Goal: Contribute content: Add original content to the website for others to see

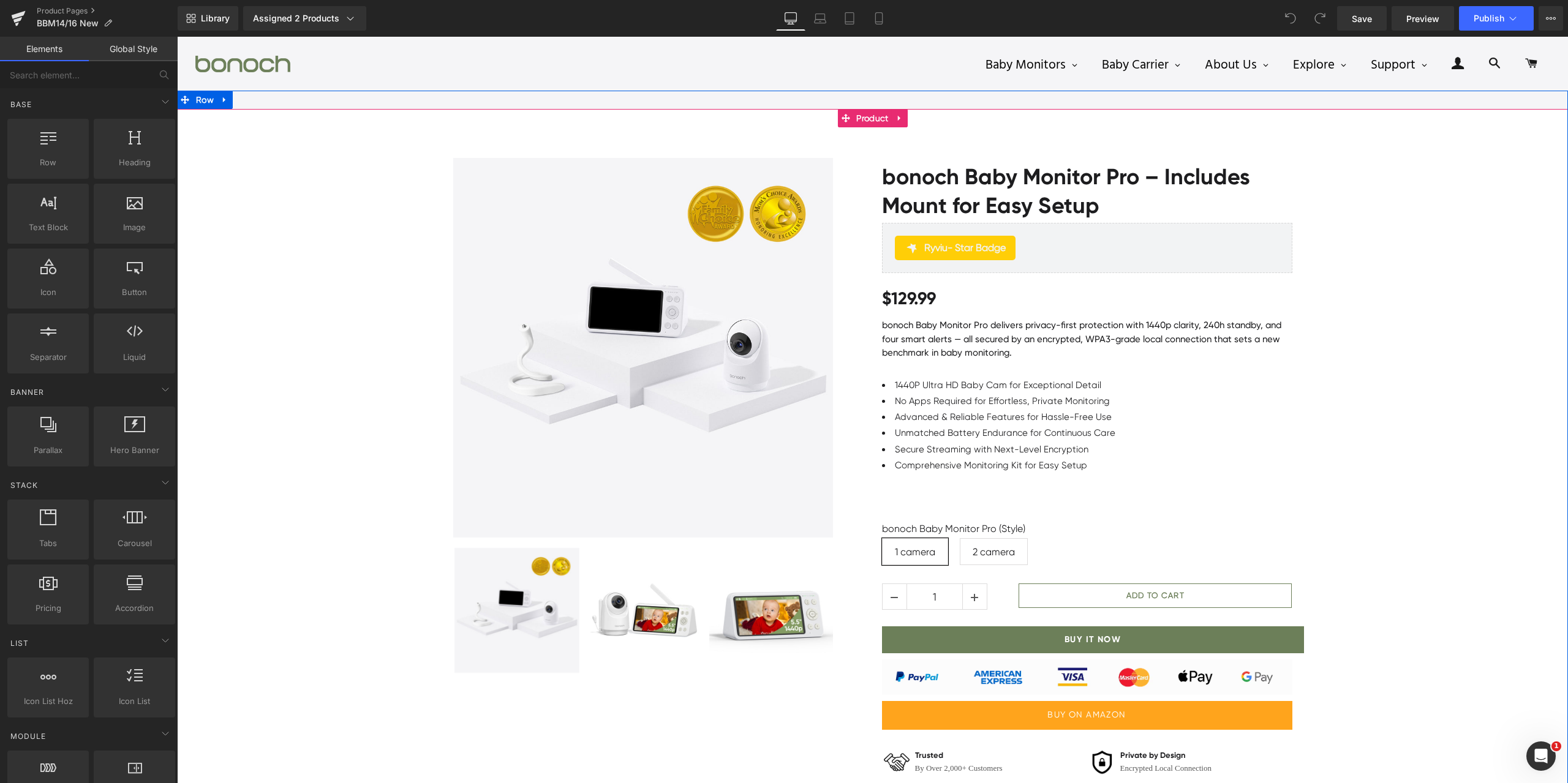
click at [1351, 457] on div "Sale Off (P) Image" at bounding box center [873, 490] width 1392 height 699
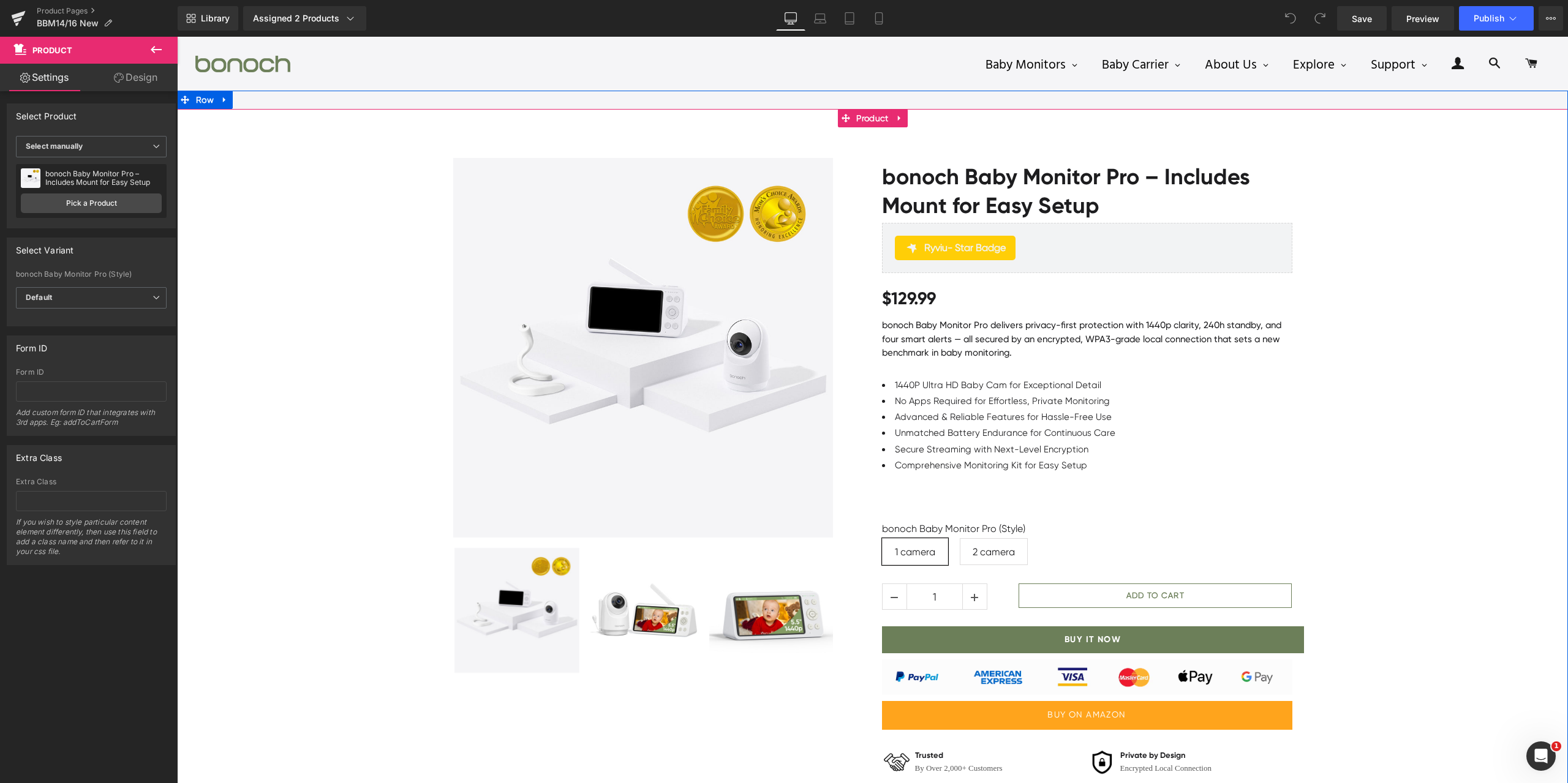
click at [1391, 452] on div "Sale Off (P) Image" at bounding box center [873, 490] width 1392 height 699
click at [152, 45] on icon at bounding box center [156, 50] width 15 height 15
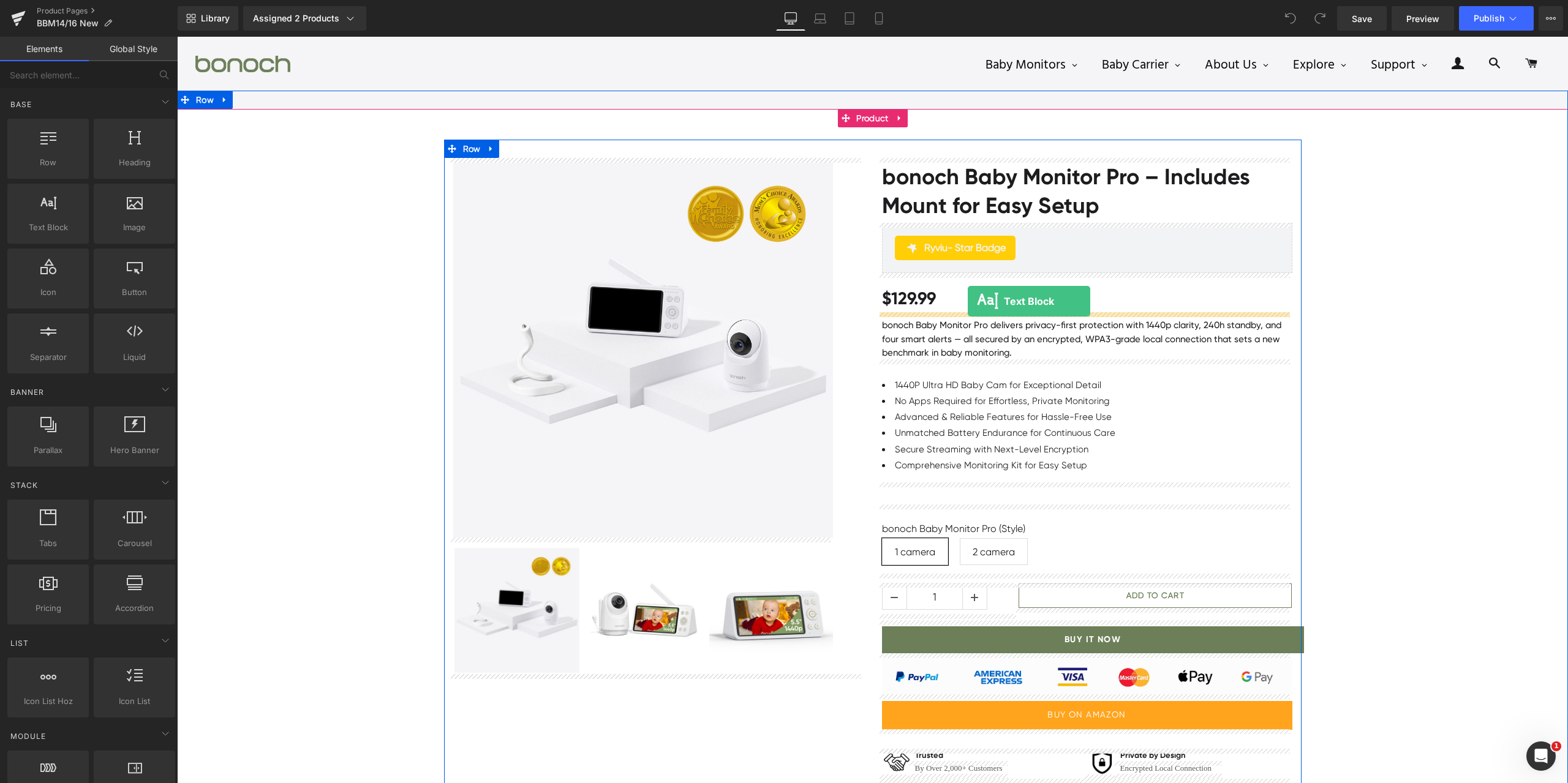
drag, startPoint x: 228, startPoint y: 254, endPoint x: 968, endPoint y: 301, distance: 741.5
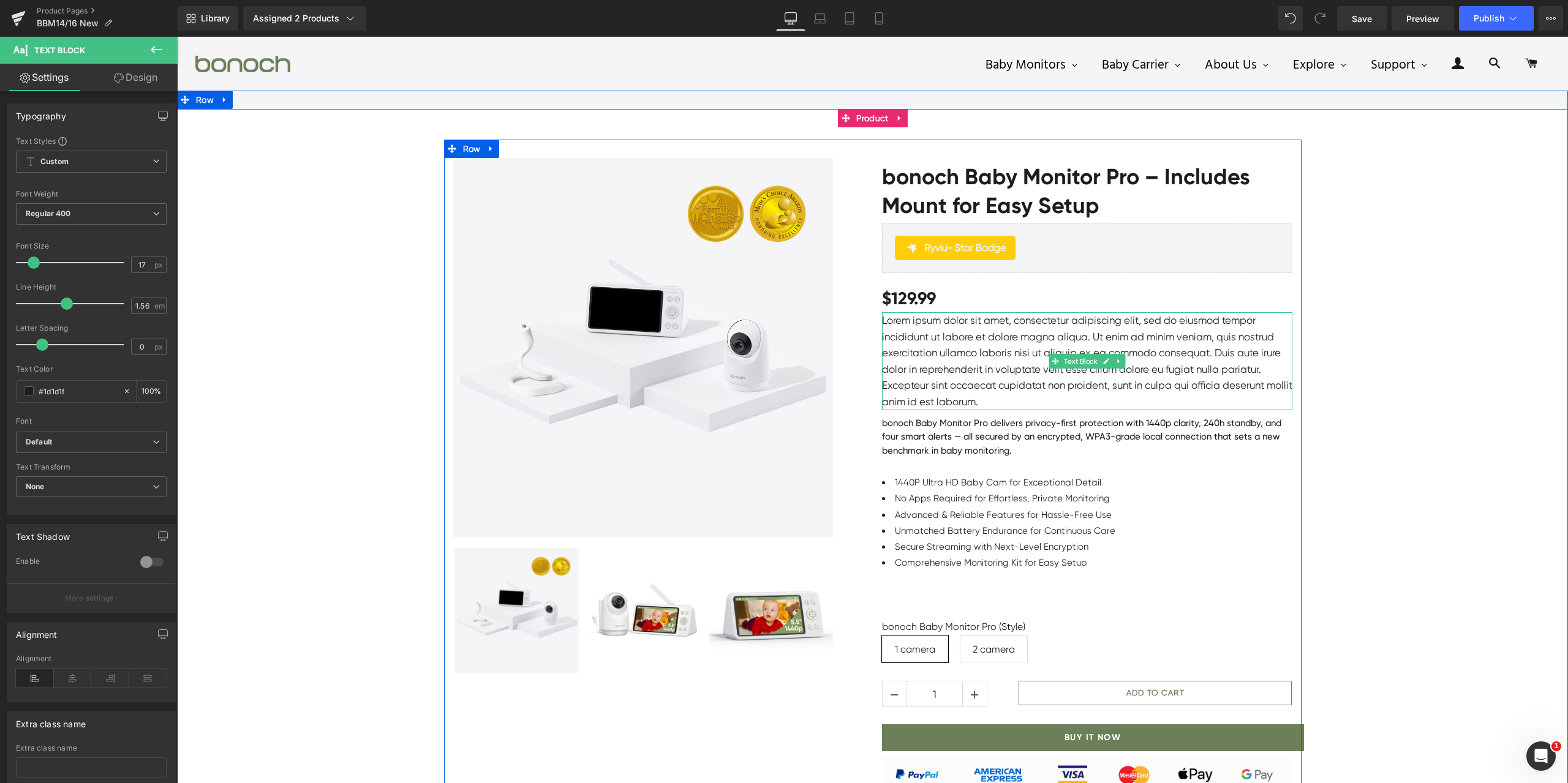
click at [988, 366] on p "Lorem ipsum dolor sit amet, consectetur adipiscing elit, sed do eiusmod tempor …" at bounding box center [1087, 361] width 411 height 97
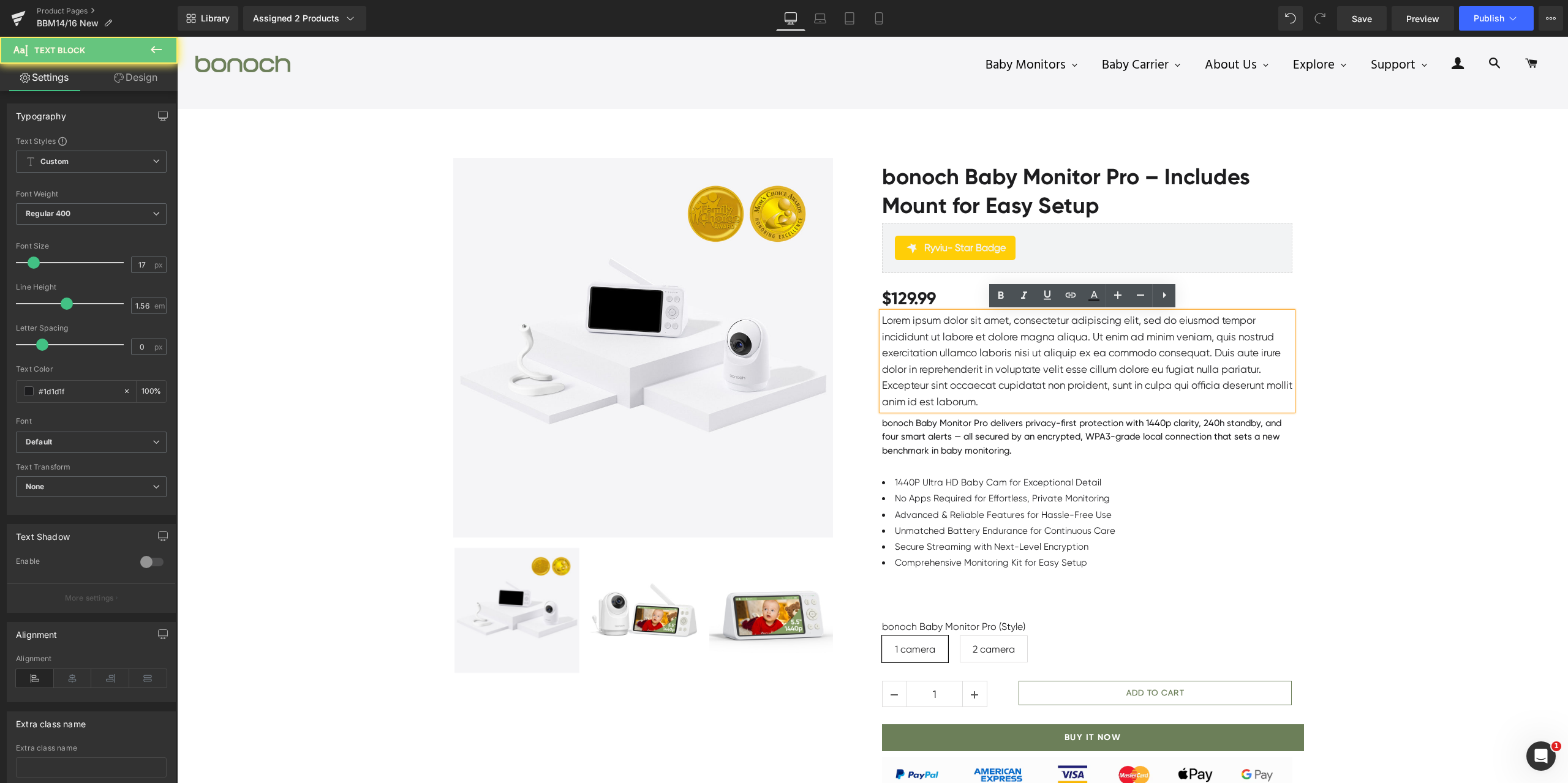
click at [984, 366] on p "Lorem ipsum dolor sit amet, consectetur adipiscing elit, sed do eiusmod tempor …" at bounding box center [1087, 361] width 411 height 97
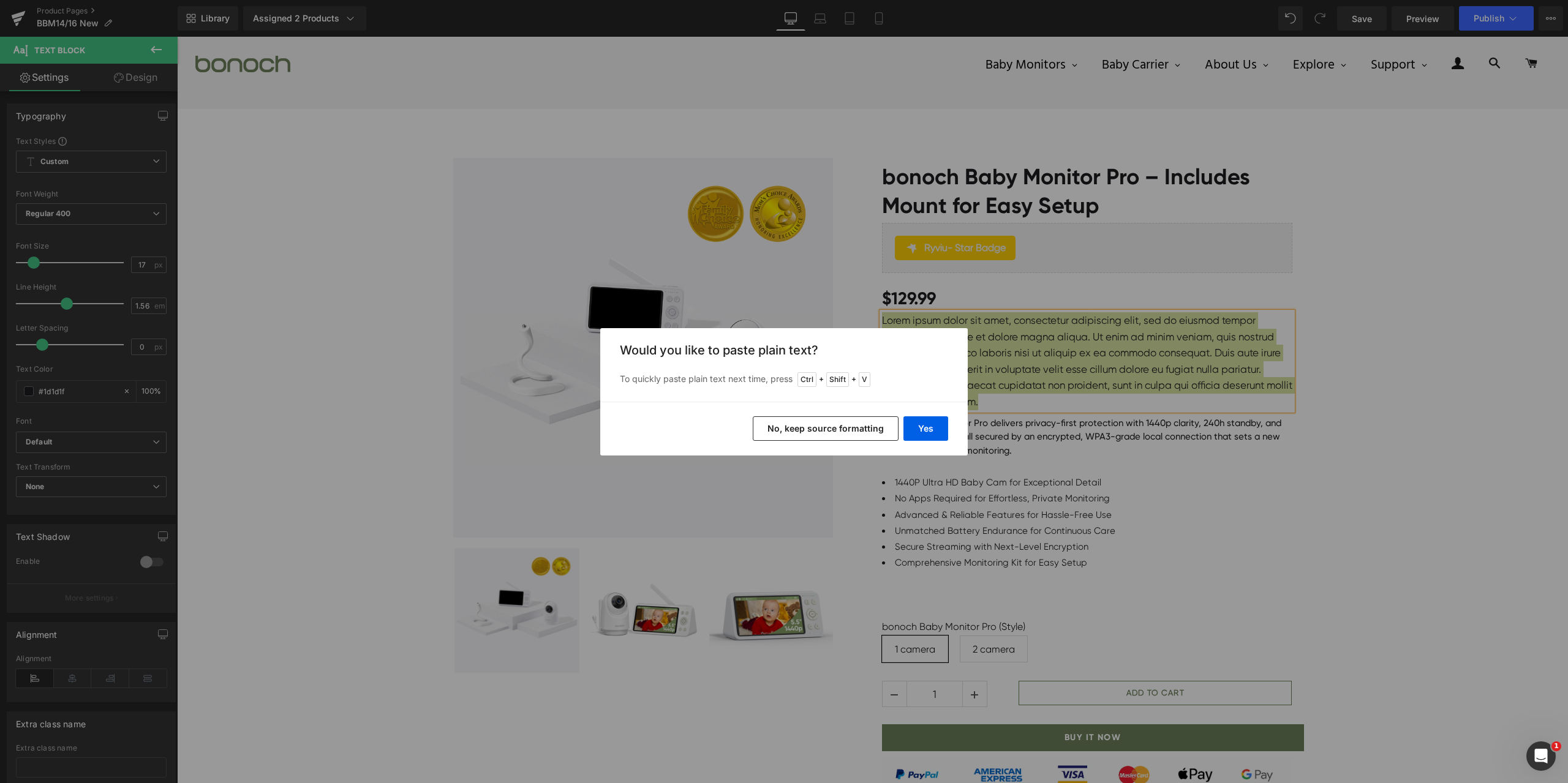
click at [863, 426] on button "No, keep source formatting" at bounding box center [825, 429] width 146 height 25
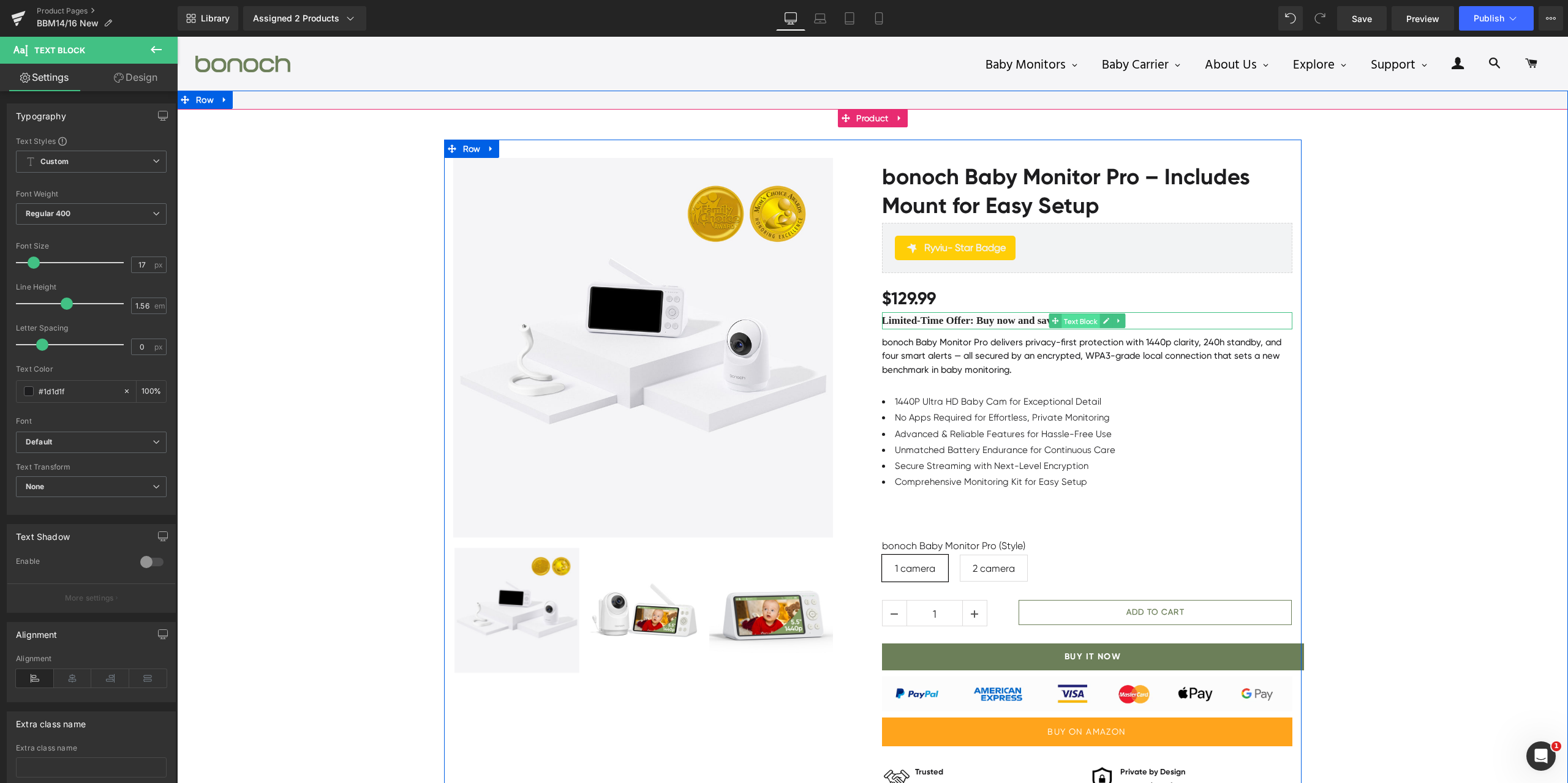
click at [1061, 320] on span "Text Block" at bounding box center [1080, 321] width 38 height 15
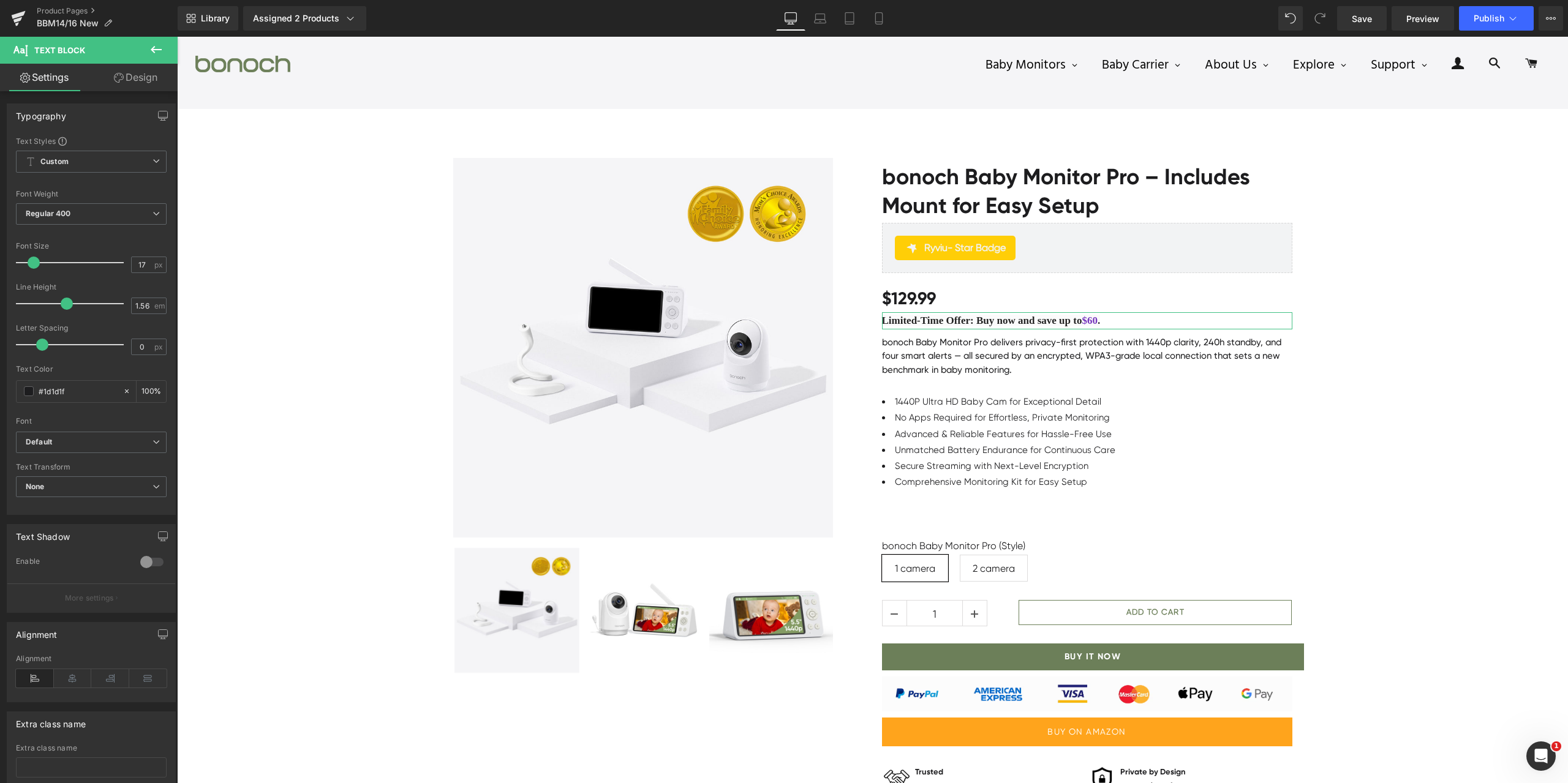
click at [125, 83] on link "Design" at bounding box center [135, 77] width 89 height 28
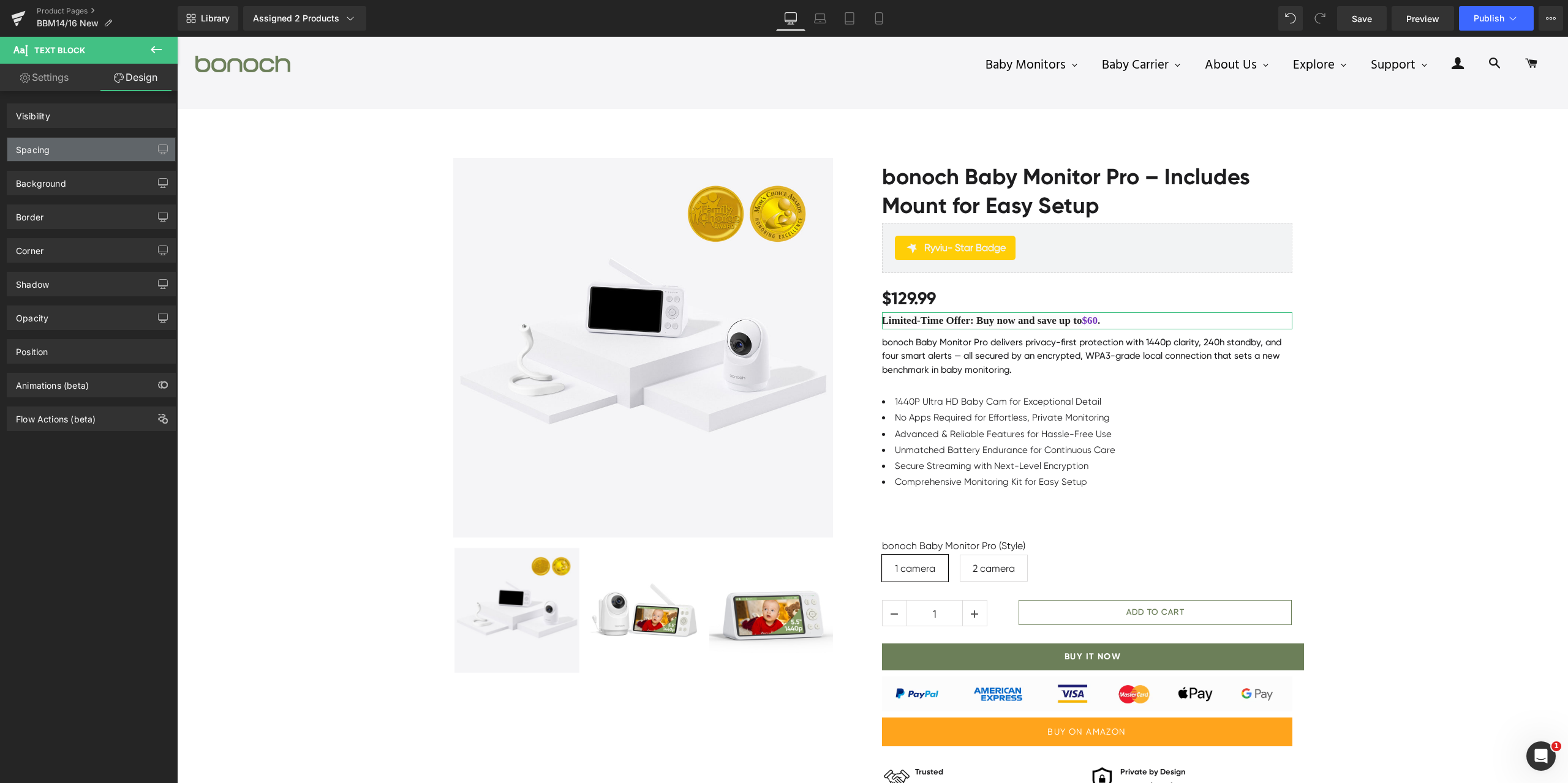
click at [79, 141] on div "Spacing" at bounding box center [91, 150] width 168 height 24
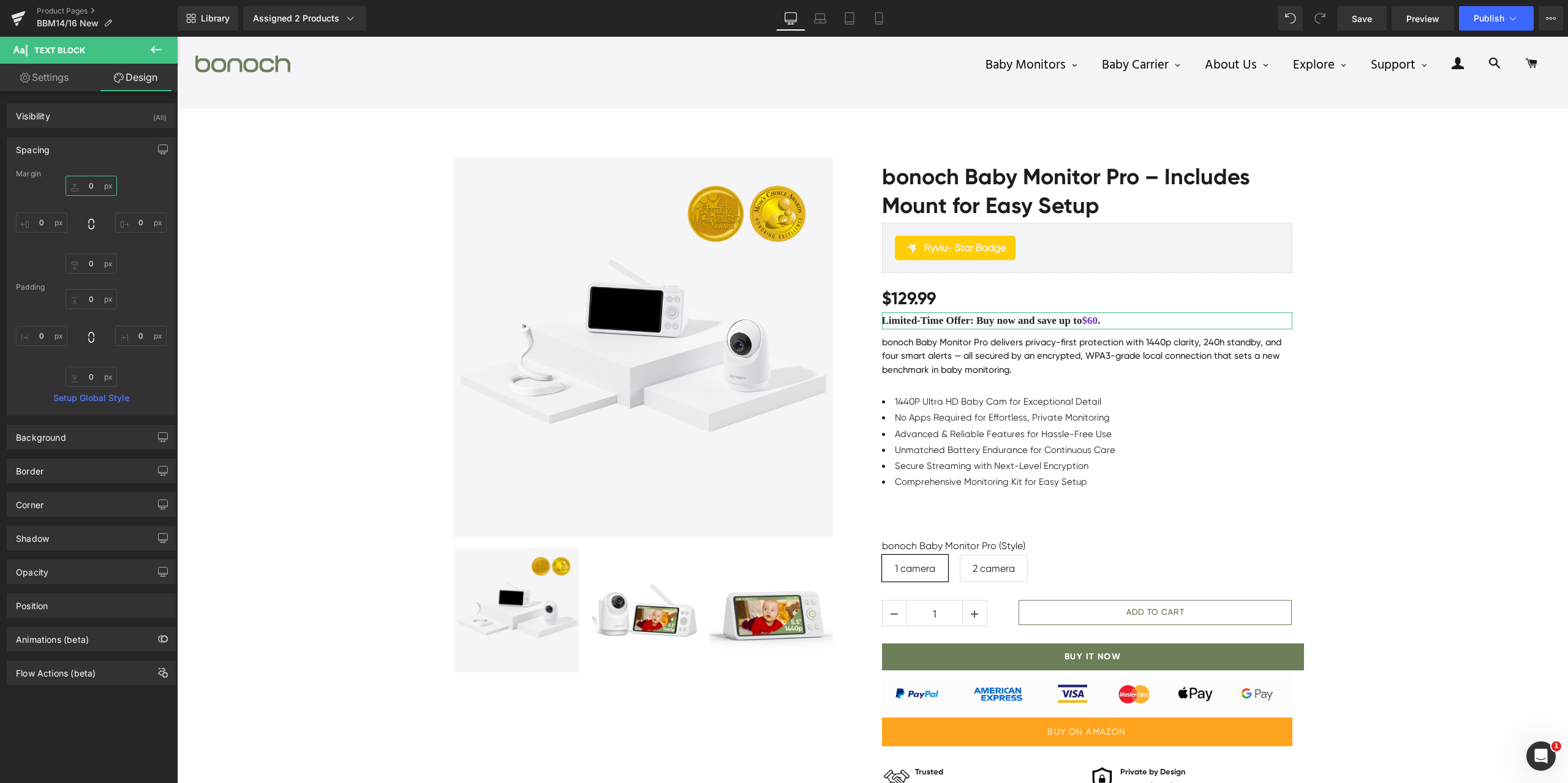
click at [87, 183] on input "text" at bounding box center [91, 186] width 51 height 20
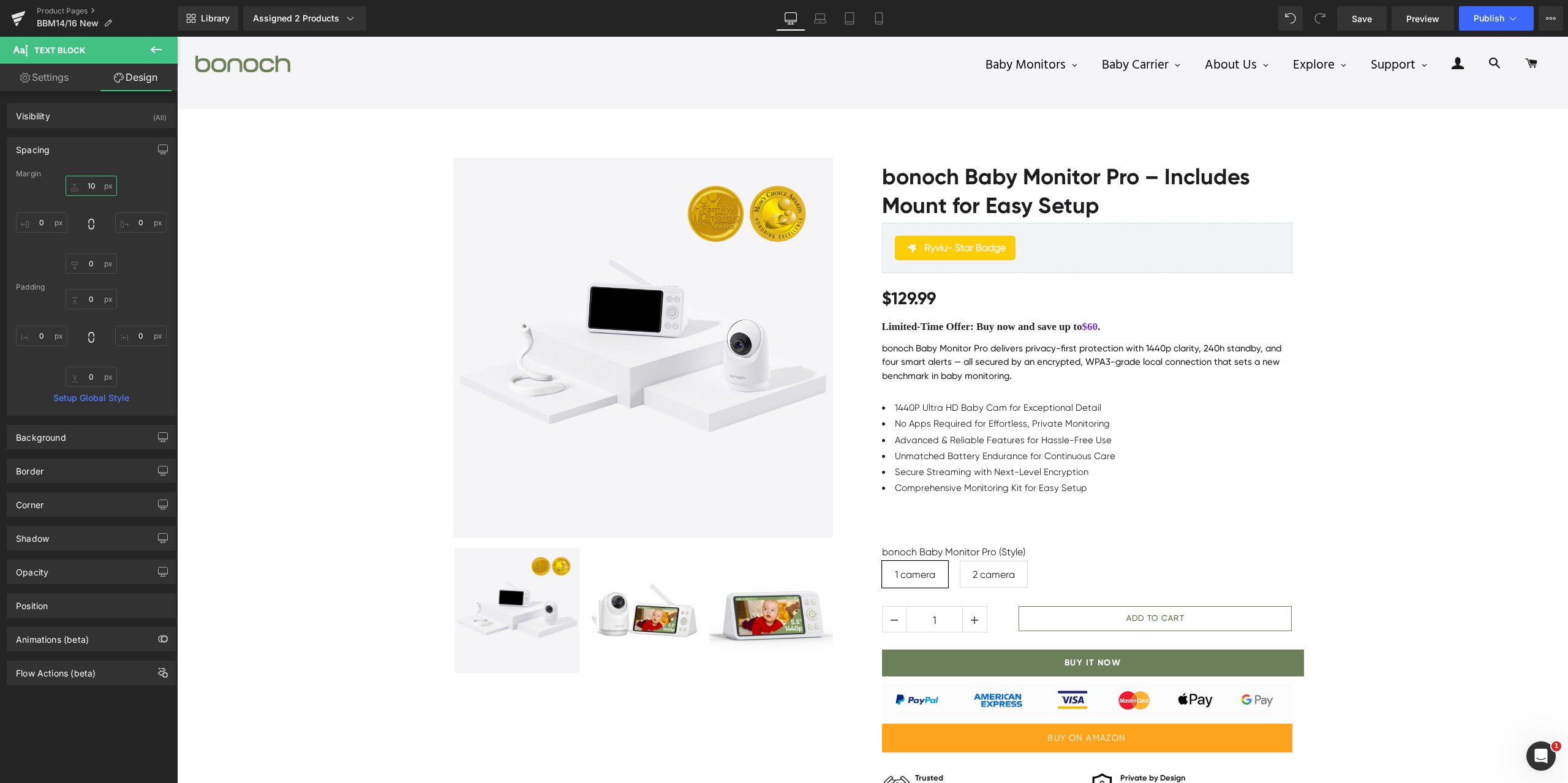
type input "10"
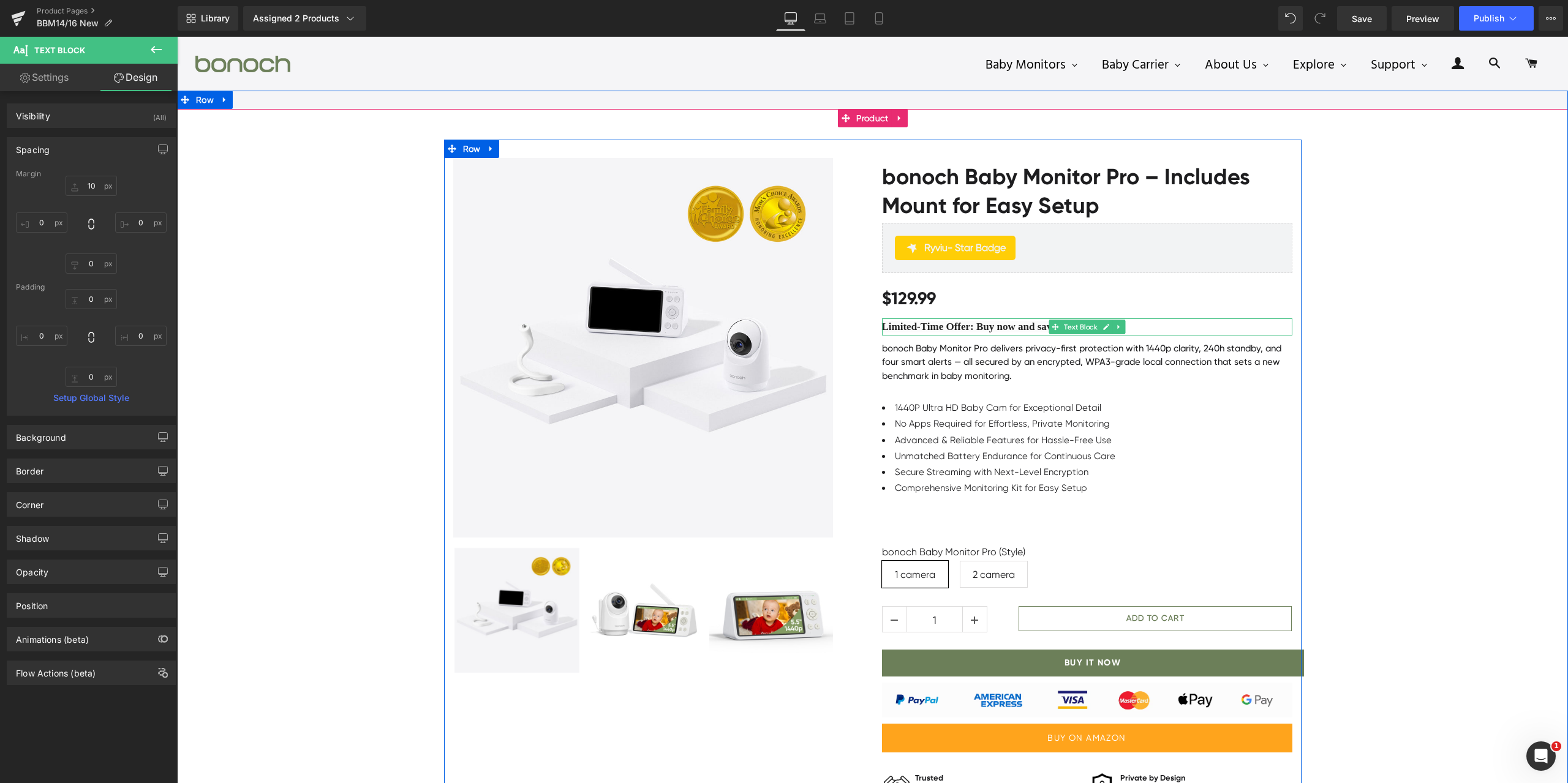
drag, startPoint x: 1130, startPoint y: 323, endPoint x: 1119, endPoint y: 328, distance: 12.1
click at [1130, 322] on p "Limited-Time Offer: Buy now and save up to $60 ." at bounding box center [1087, 327] width 411 height 17
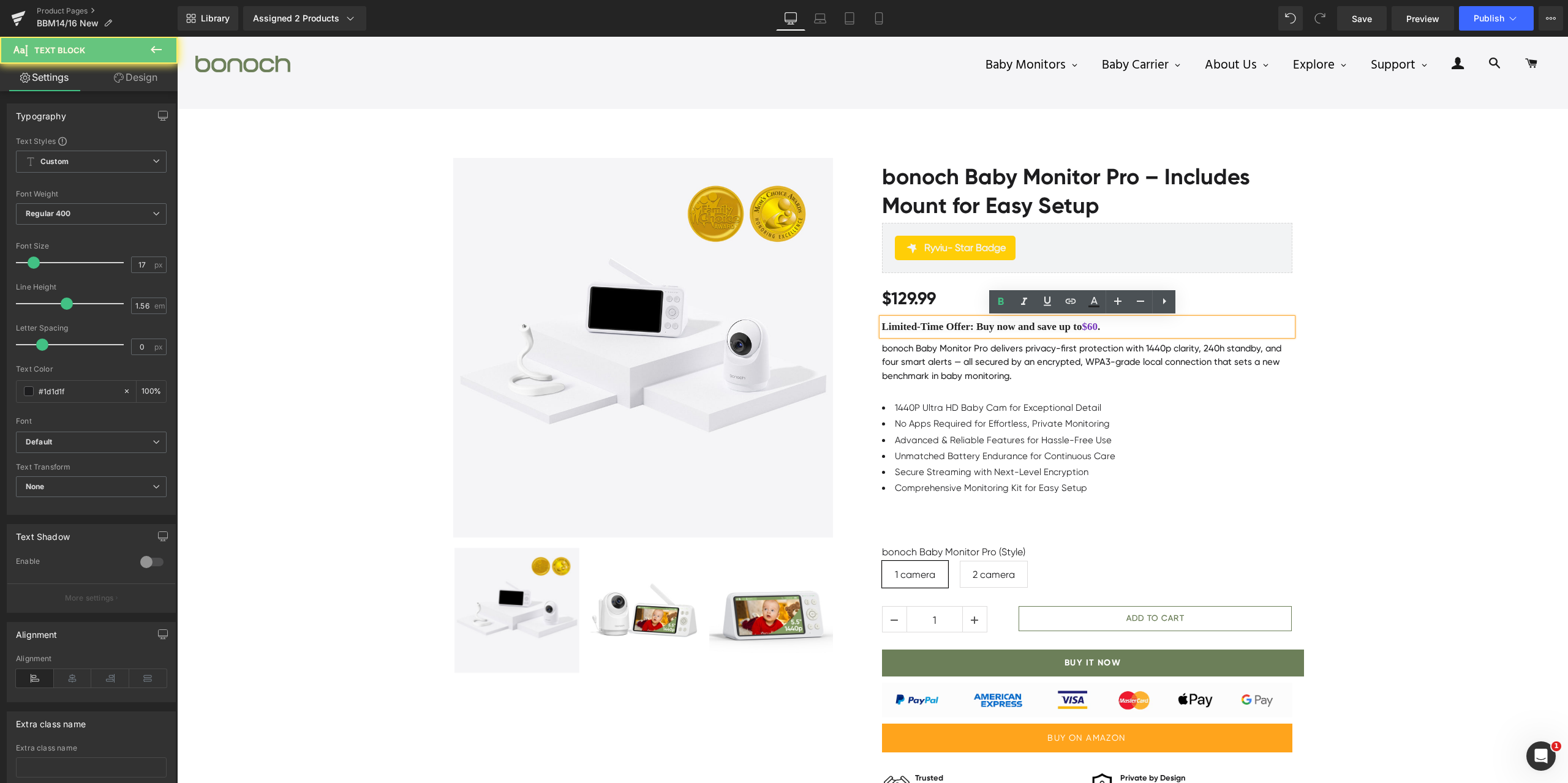
click at [1098, 328] on span "$60" at bounding box center [1090, 326] width 16 height 12
click at [1092, 307] on icon at bounding box center [1094, 306] width 11 height 2
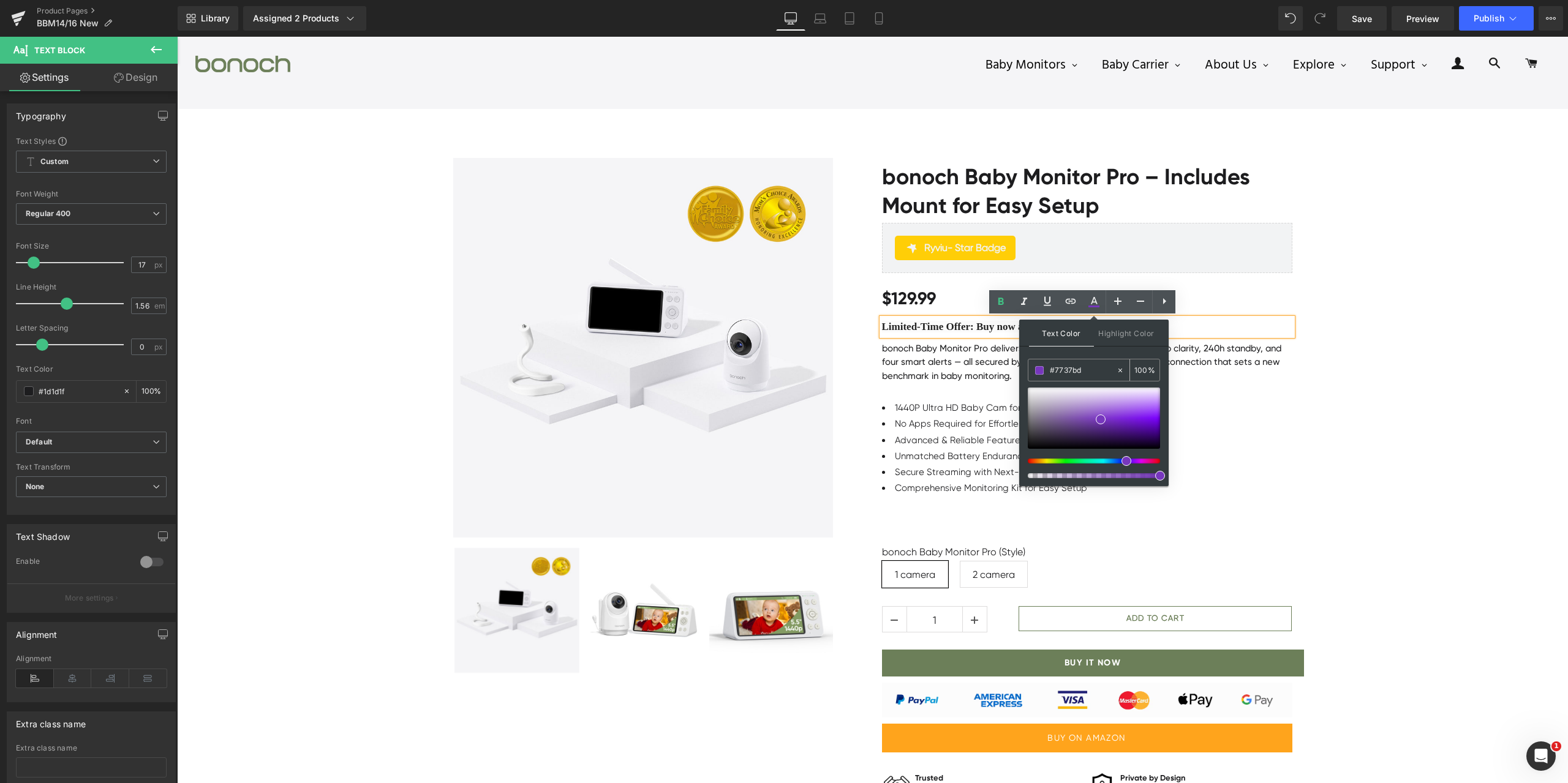
click at [1087, 365] on input "#7737bd" at bounding box center [1083, 371] width 66 height 14
click at [988, 331] on span "Limited-Time Offer: Buy now and save up to" at bounding box center [982, 326] width 200 height 12
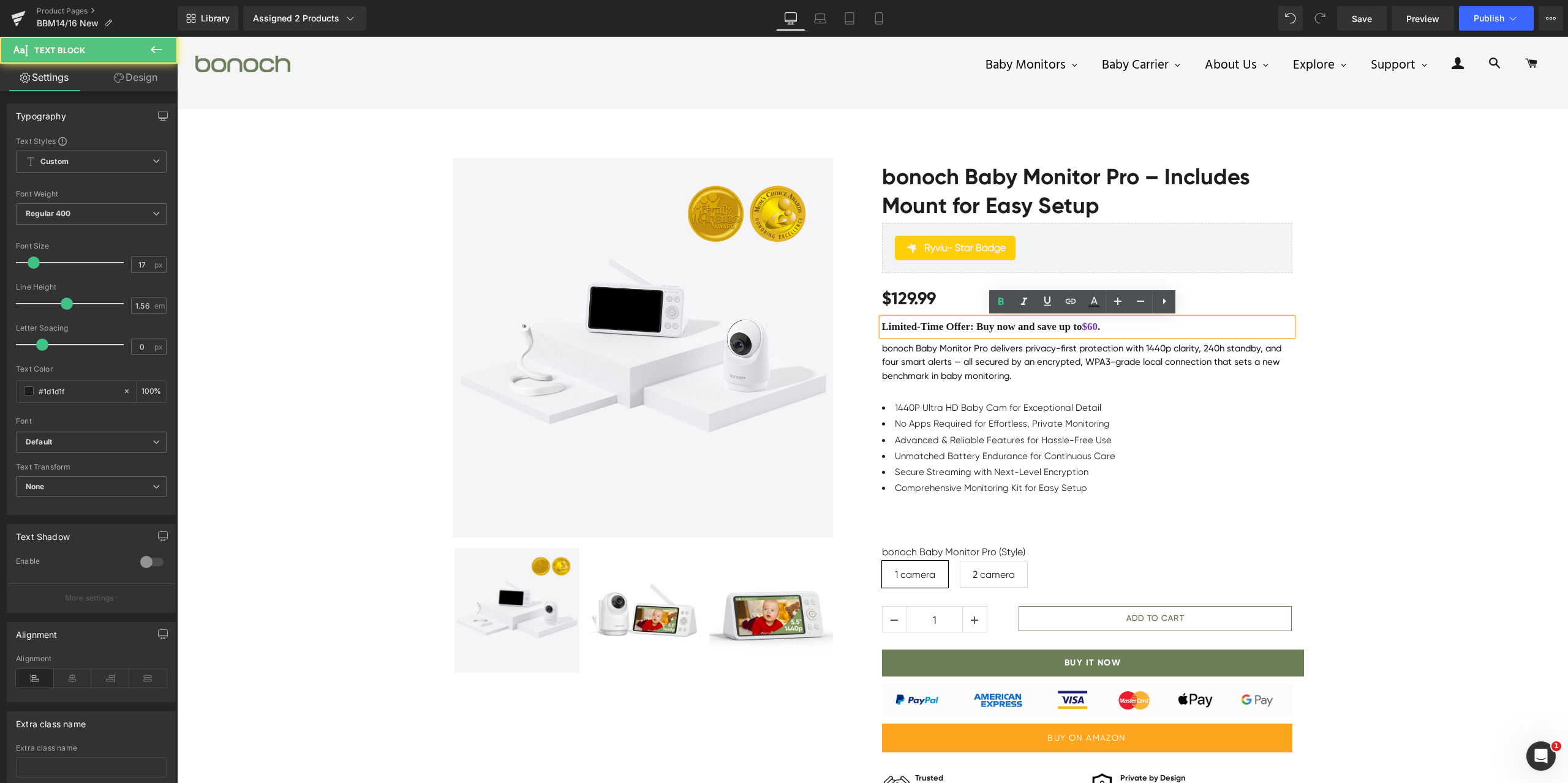
click at [964, 323] on span "Limited-Time Offer: Buy now and save up to" at bounding box center [982, 326] width 200 height 12
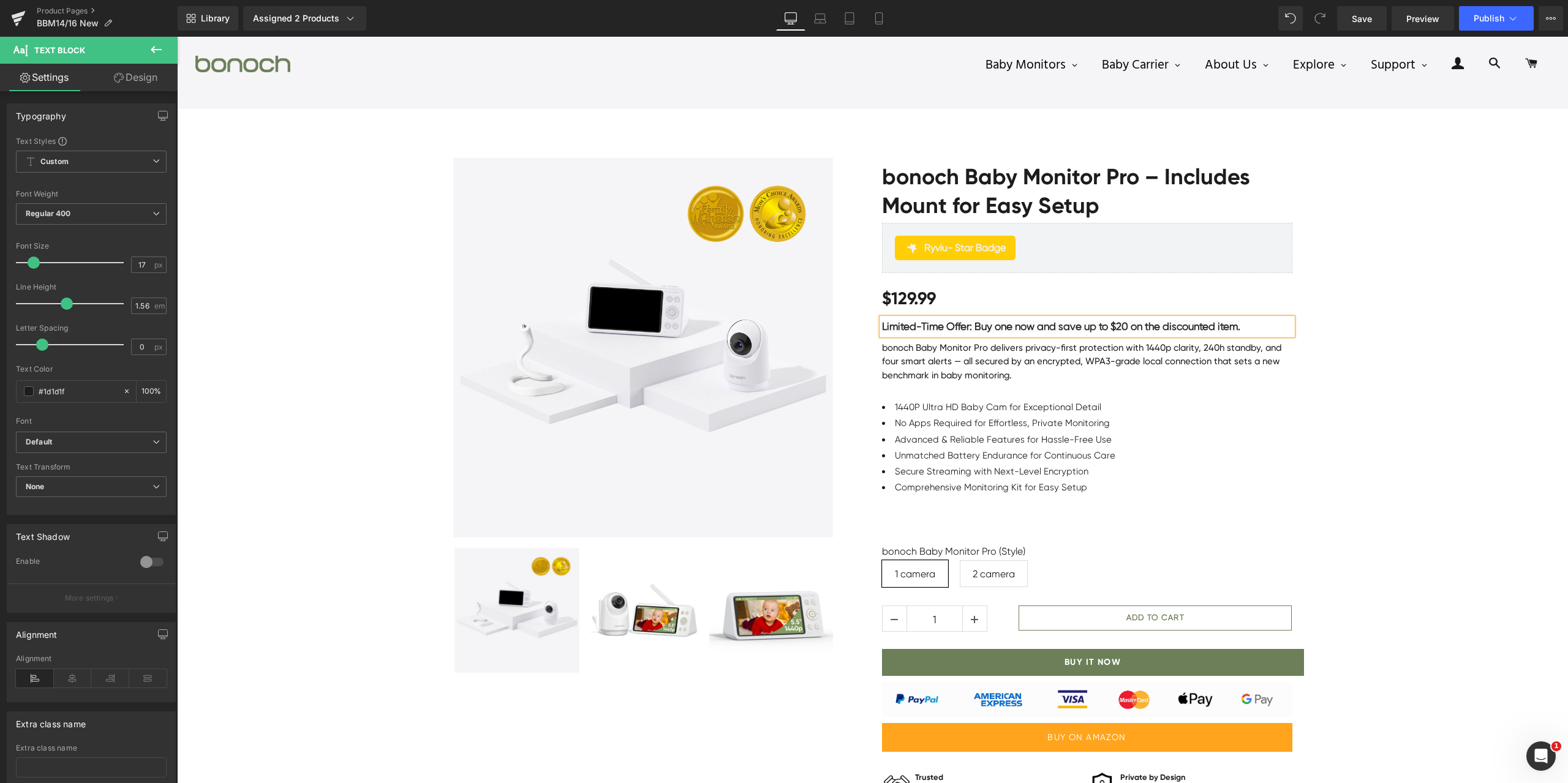
click at [1118, 322] on b "Limited-Time Offer: Buy one now and save up to $20 on the discounted item." at bounding box center [1061, 326] width 359 height 12
drag, startPoint x: 1110, startPoint y: 327, endPoint x: 1123, endPoint y: 324, distance: 13.3
click at [1123, 324] on b "Limited-Time Offer: Buy one now and save up to $20 on the discounted item." at bounding box center [1061, 326] width 359 height 12
click at [1086, 298] on link at bounding box center [1094, 302] width 24 height 24
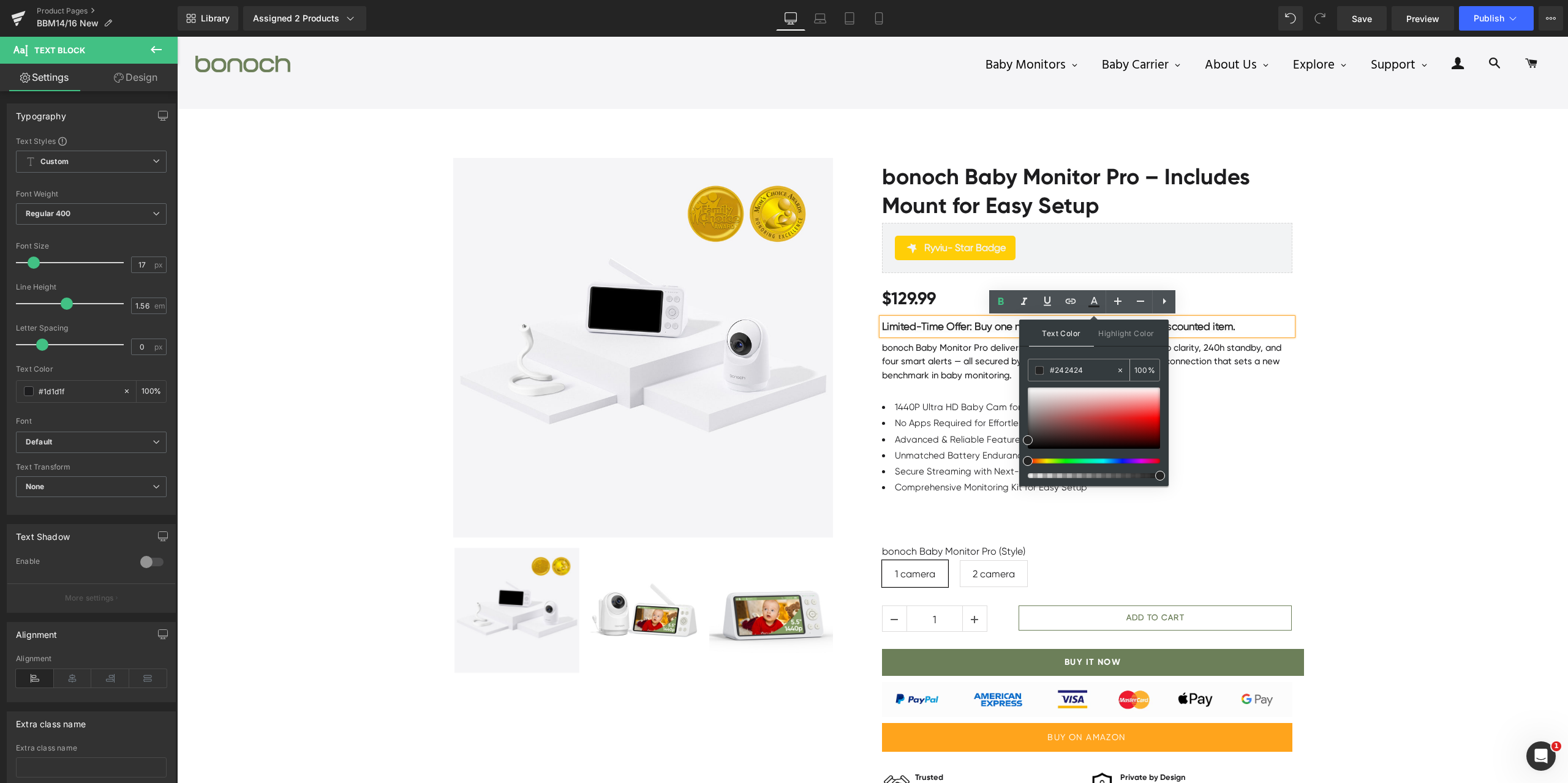
click at [1092, 370] on input "#7737bd" at bounding box center [1083, 371] width 66 height 14
paste input "7737bd"
type input "#7737bd"
click at [1139, 368] on input "100" at bounding box center [1141, 370] width 14 height 14
click at [1148, 366] on input "100" at bounding box center [1141, 370] width 14 height 14
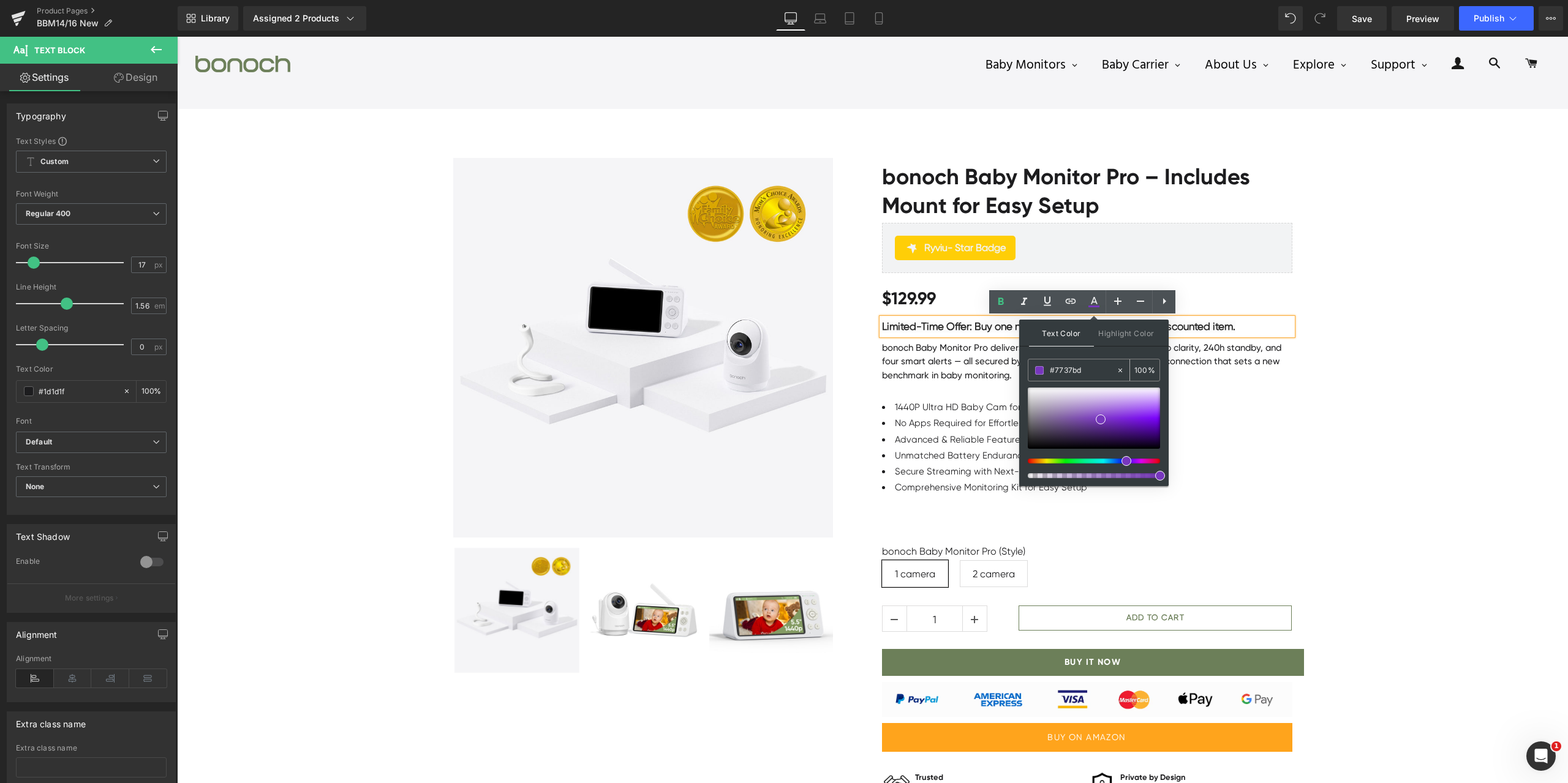
click at [1146, 370] on input "100" at bounding box center [1141, 370] width 14 height 14
click at [1143, 369] on input "100" at bounding box center [1141, 370] width 14 height 14
type input "100"
click at [1457, 243] on div "Sale Off (P) Image" at bounding box center [873, 501] width 1392 height 722
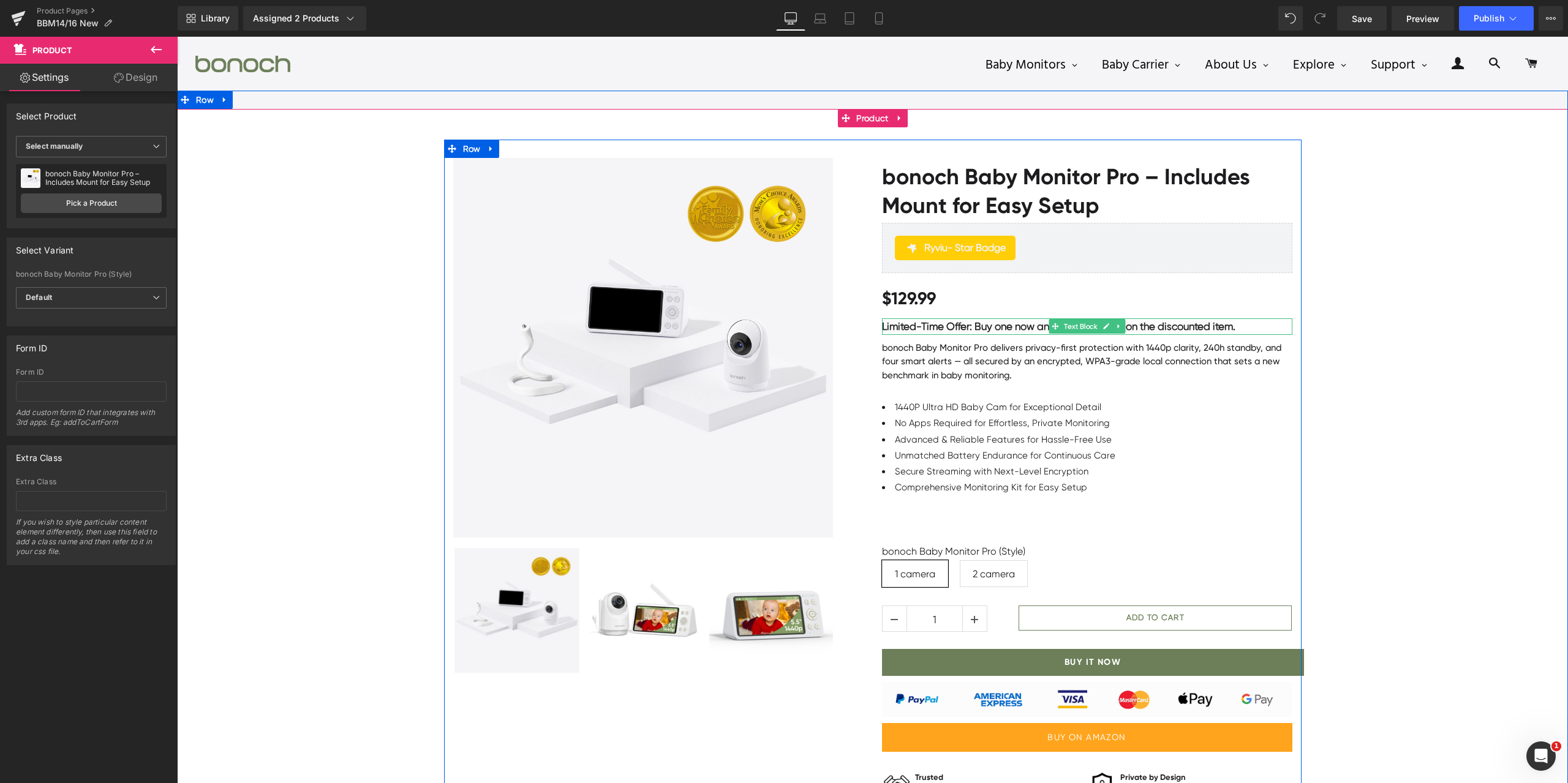
click at [1141, 323] on span "on the discounted item." at bounding box center [1180, 326] width 110 height 12
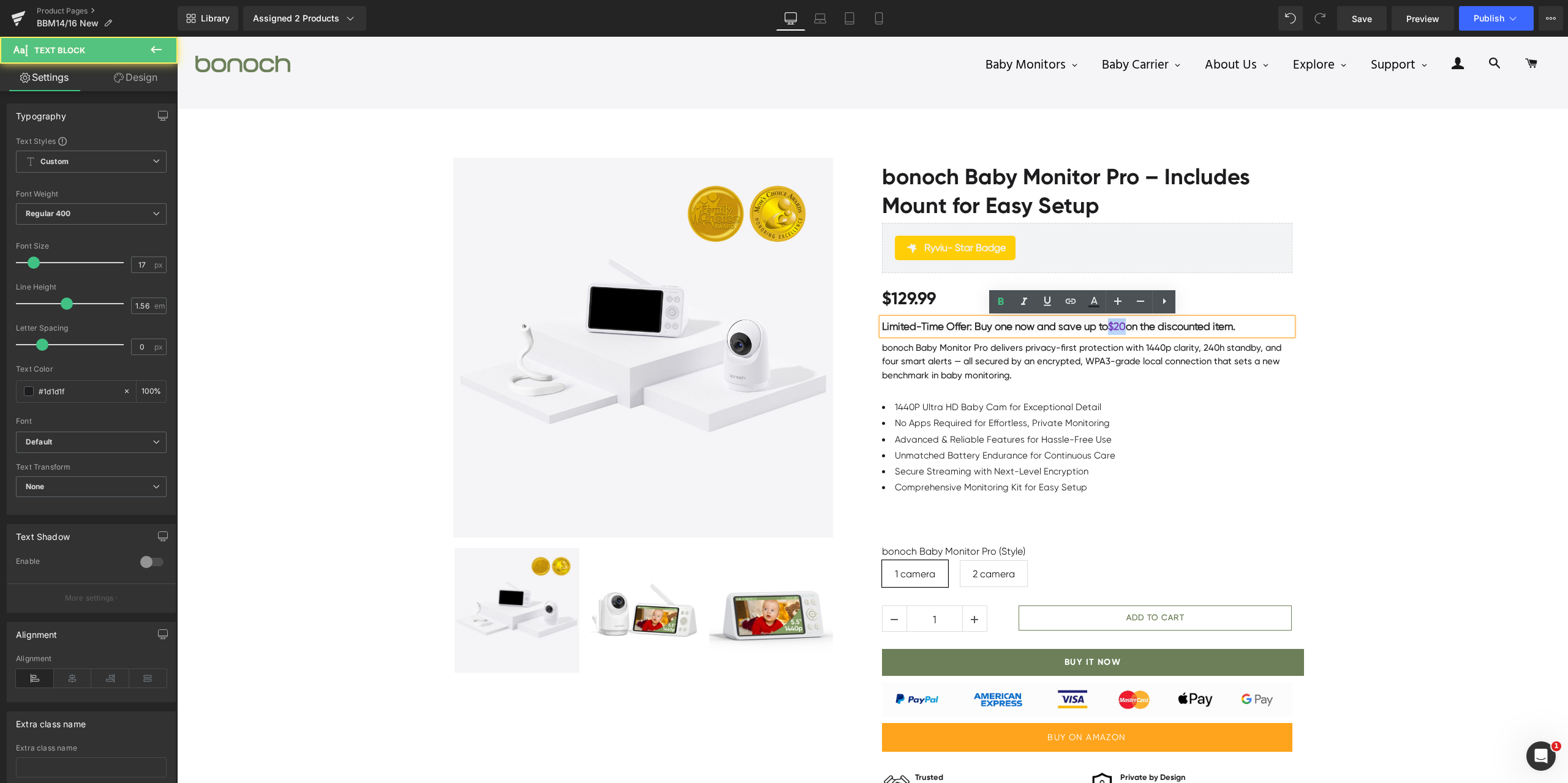
drag, startPoint x: 1108, startPoint y: 324, endPoint x: 1123, endPoint y: 322, distance: 15.1
click at [1123, 322] on span "$20" at bounding box center [1117, 326] width 18 height 12
click at [1005, 300] on icon at bounding box center [1001, 302] width 15 height 15
drag, startPoint x: 1109, startPoint y: 326, endPoint x: 1124, endPoint y: 324, distance: 15.1
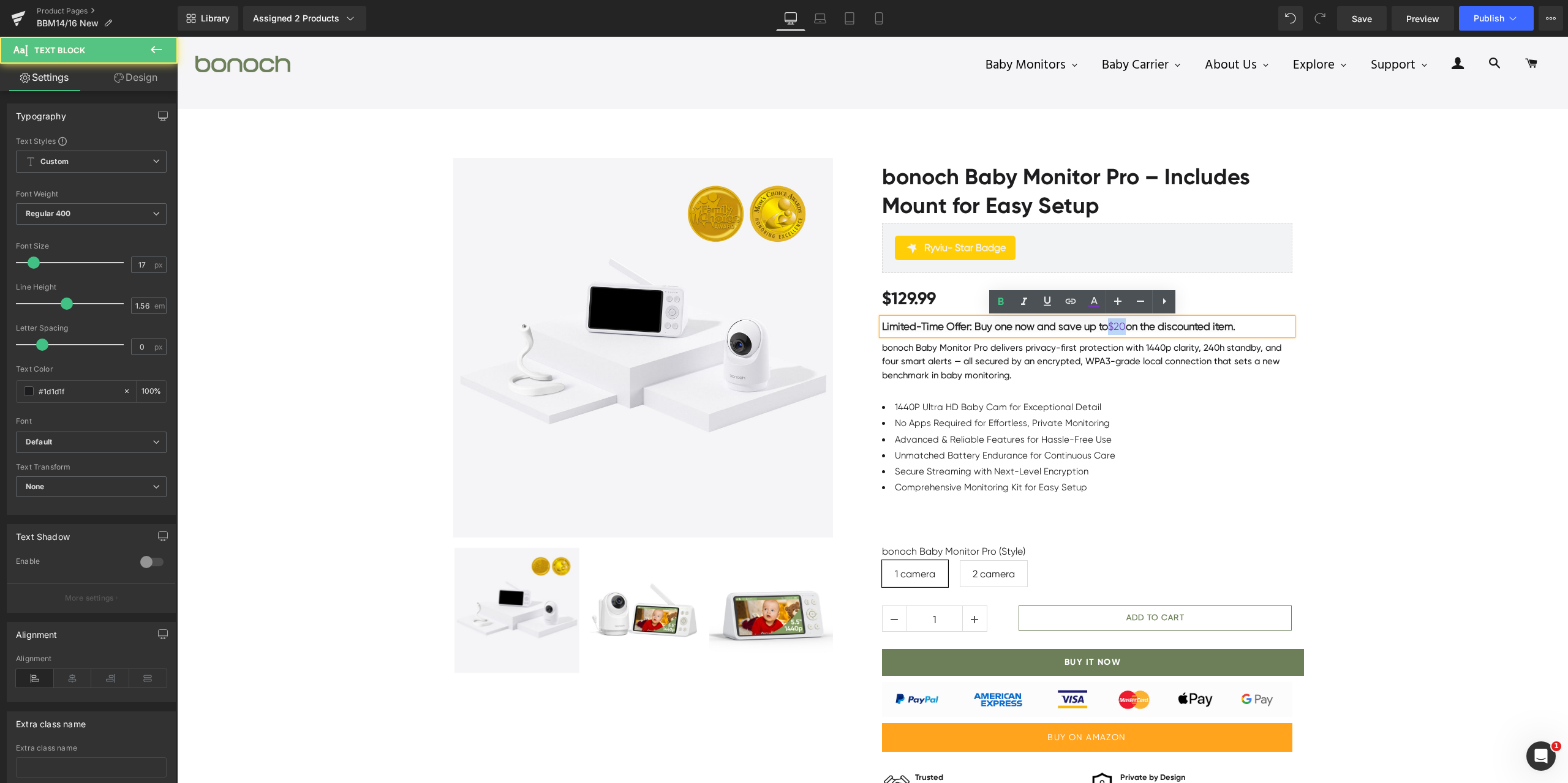
click at [1124, 324] on span "$20" at bounding box center [1117, 326] width 18 height 12
click at [1004, 298] on icon at bounding box center [1001, 302] width 15 height 15
click at [1408, 412] on div "Sale Off (P) Image" at bounding box center [873, 501] width 1392 height 722
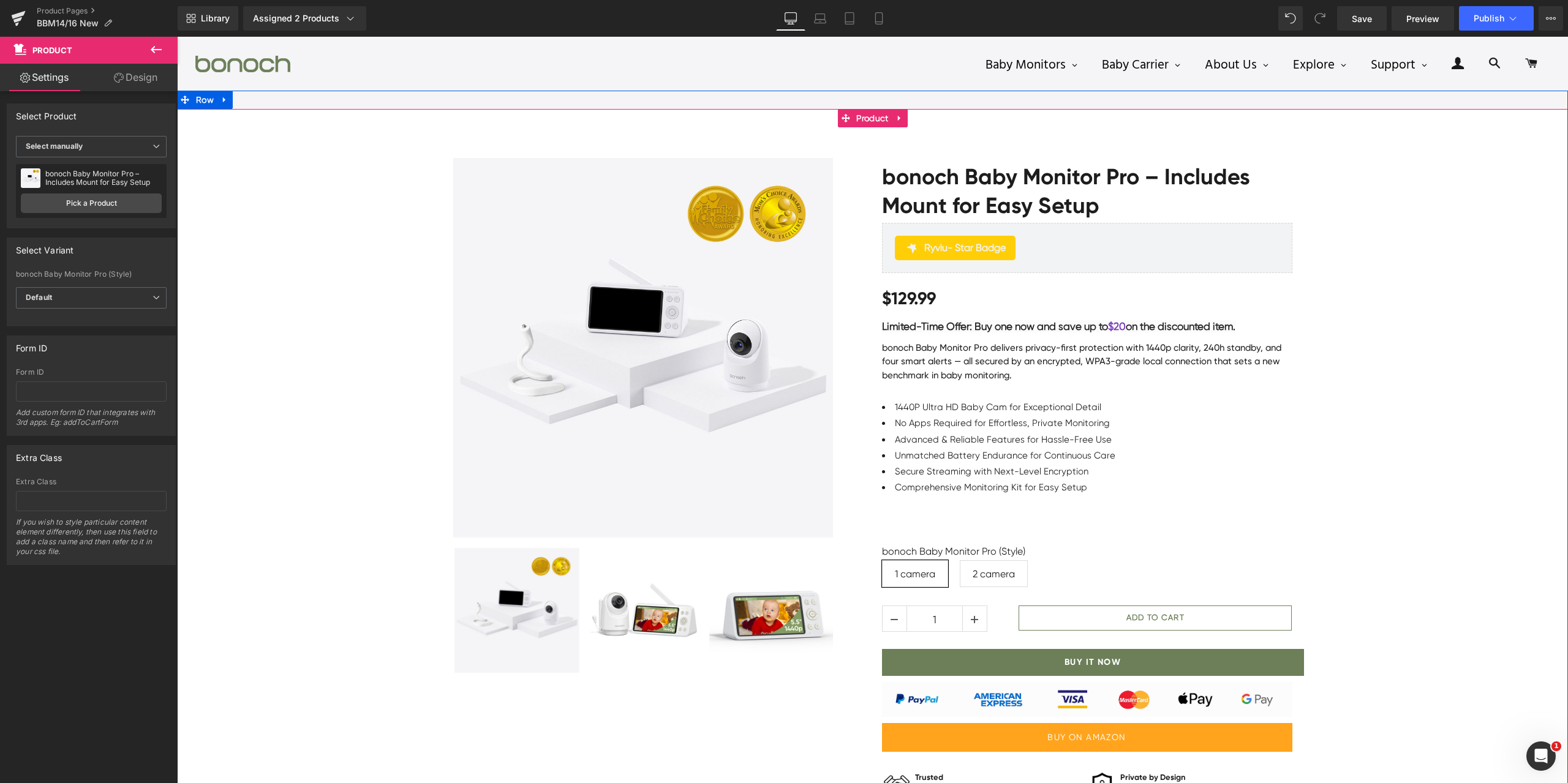
click at [1413, 434] on div "Sale Off (P) Image" at bounding box center [873, 501] width 1392 height 722
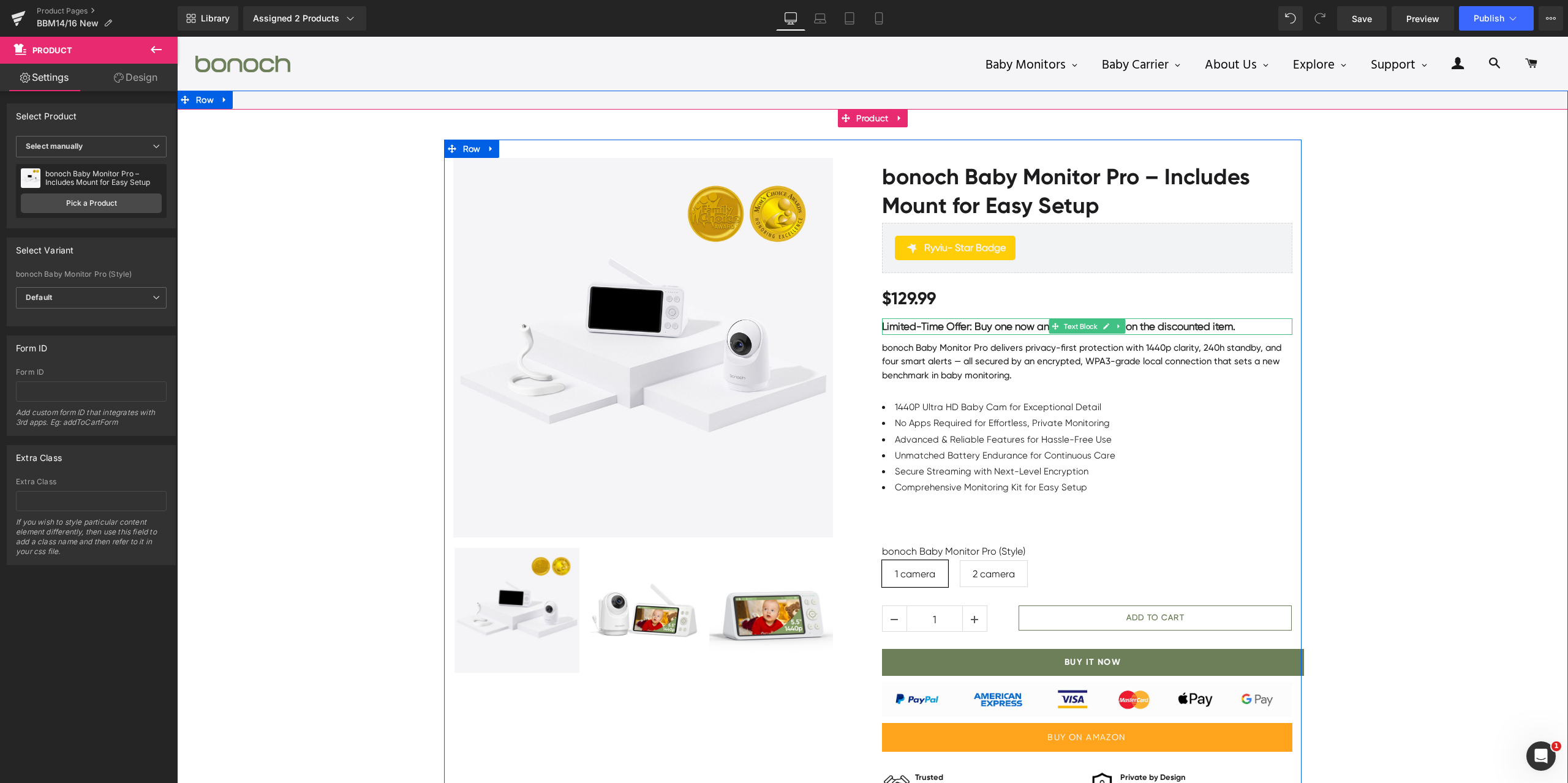
click at [1026, 327] on span "Limited-Time Offer: Buy one now and save up to" at bounding box center [995, 326] width 226 height 12
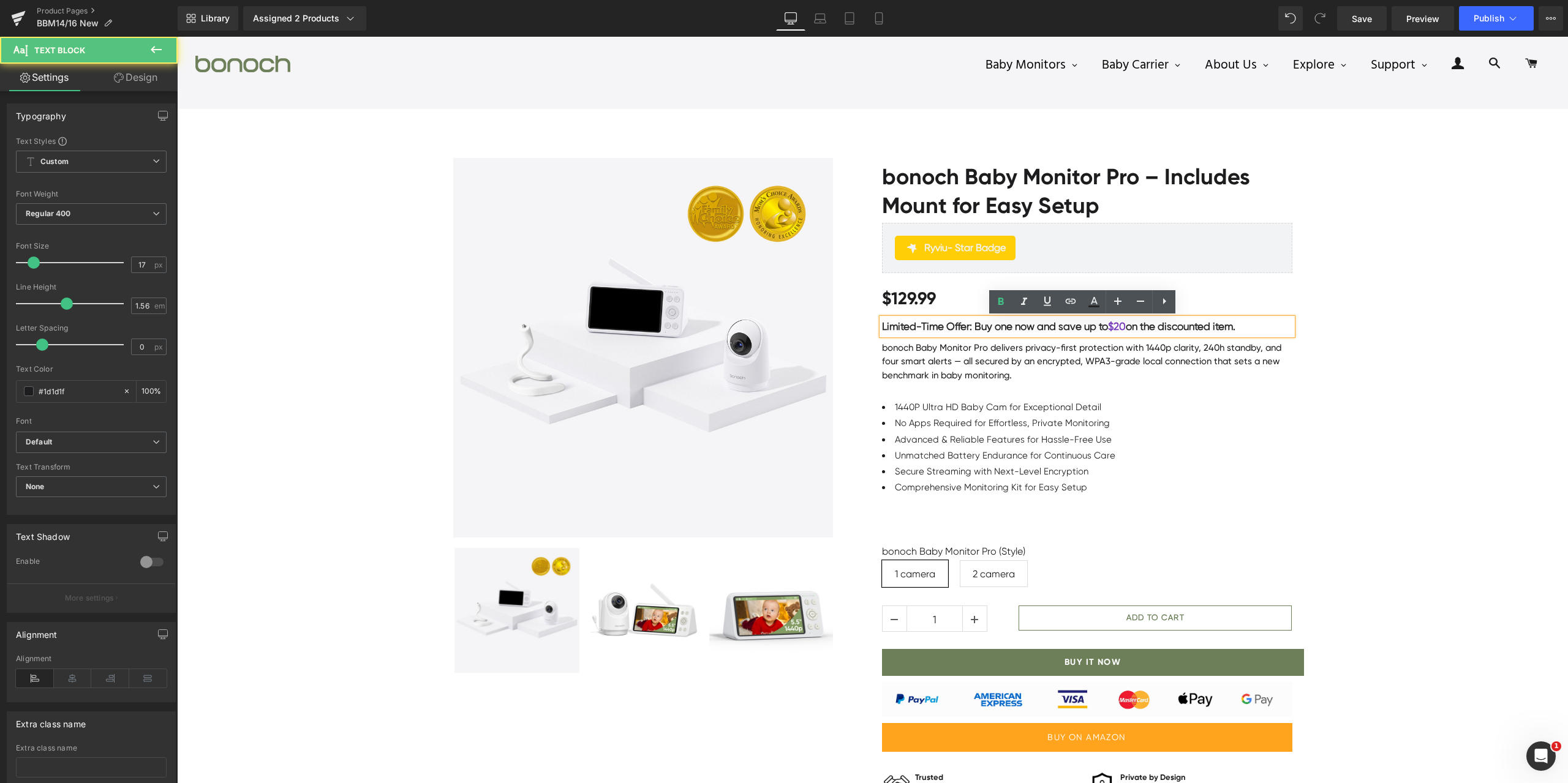
click at [1010, 327] on span "Limited-Time Offer: Buy one now and save up to" at bounding box center [995, 326] width 226 height 12
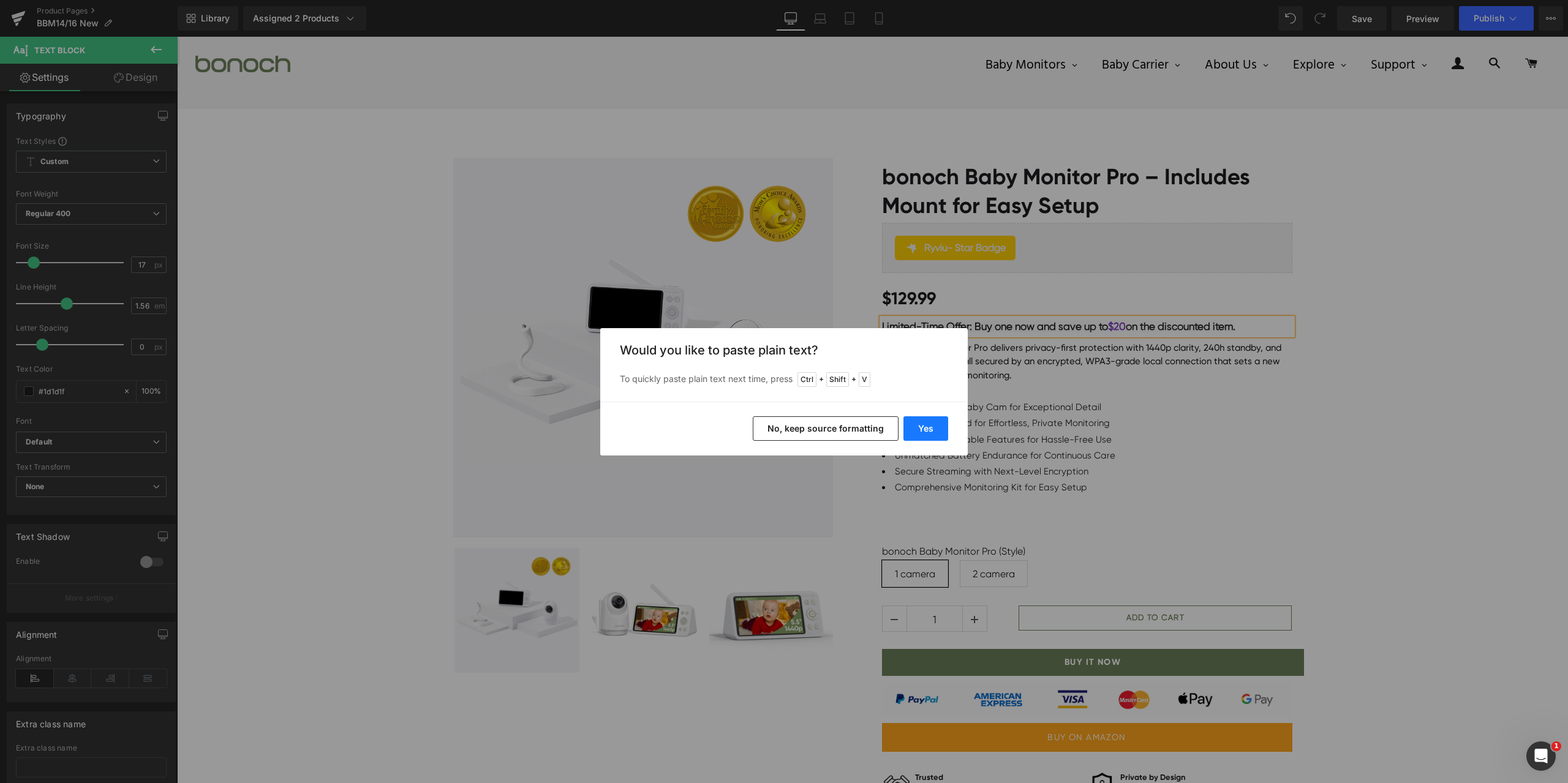
click at [935, 425] on button "Yes" at bounding box center [926, 429] width 45 height 25
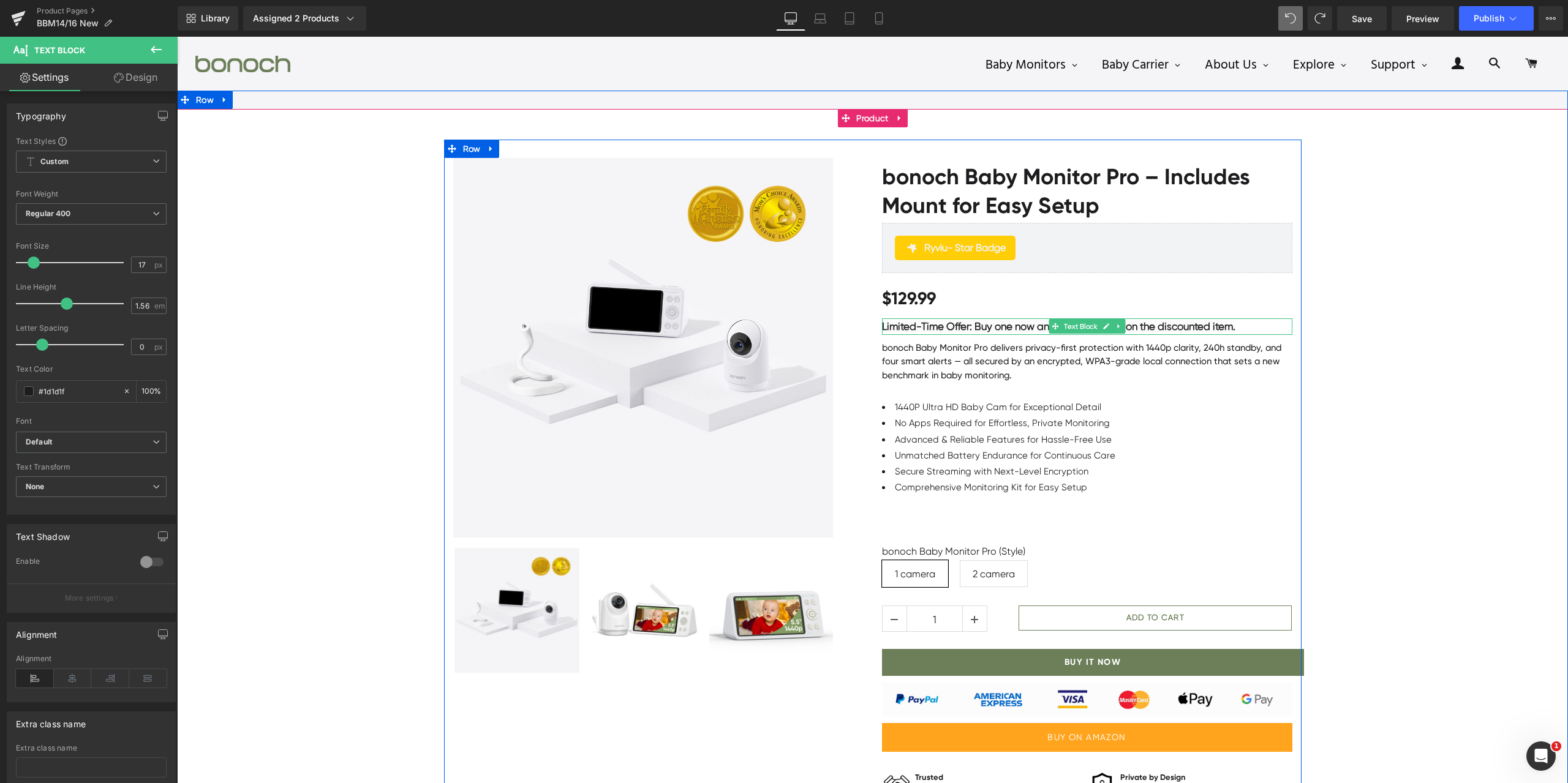
click at [1128, 323] on span "on the discounted item." at bounding box center [1180, 326] width 110 height 12
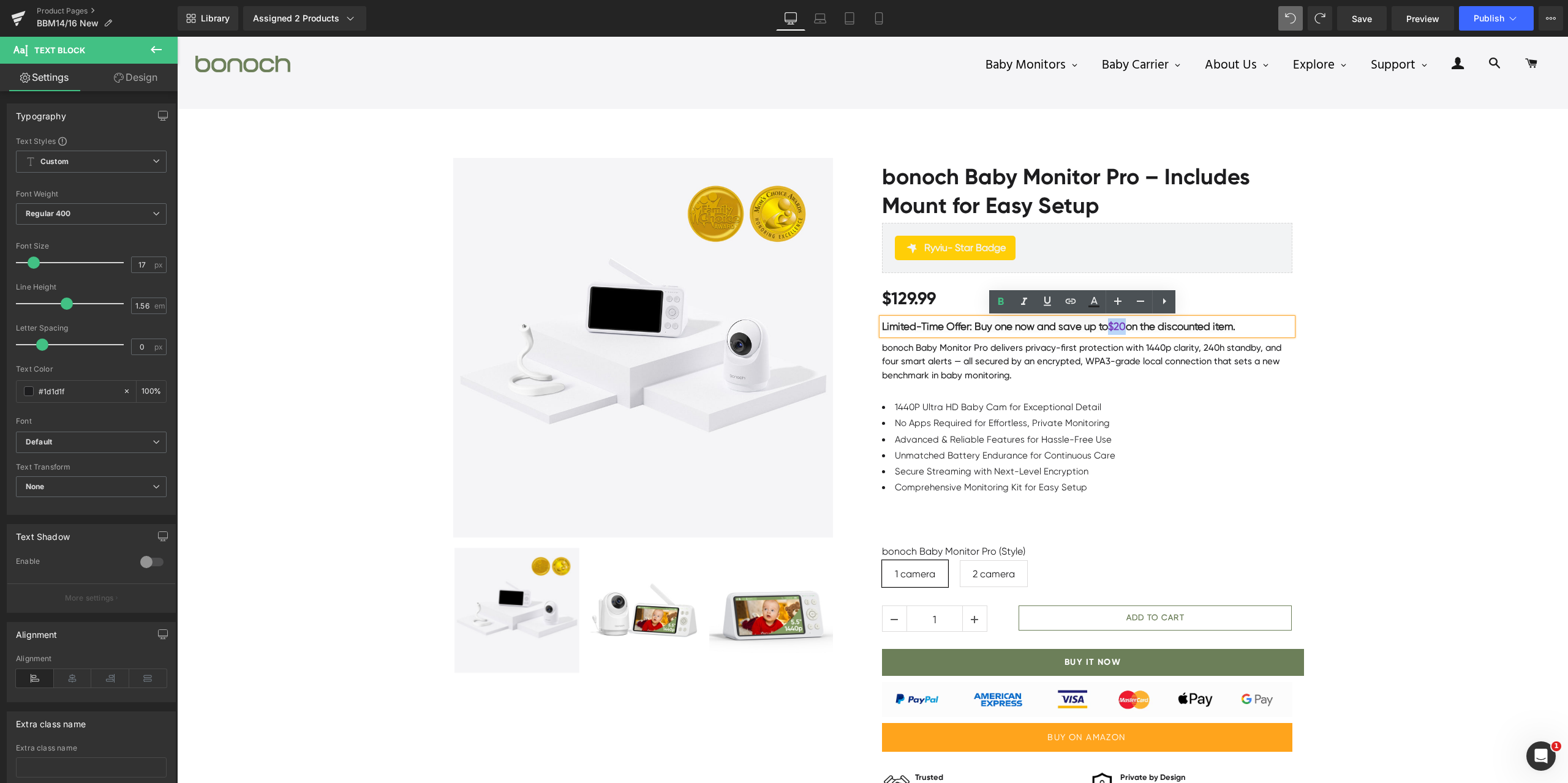
drag, startPoint x: 1109, startPoint y: 325, endPoint x: 1123, endPoint y: 323, distance: 14.1
click at [1123, 323] on span "$20" at bounding box center [1117, 326] width 18 height 12
click at [1088, 305] on icon at bounding box center [1094, 302] width 15 height 15
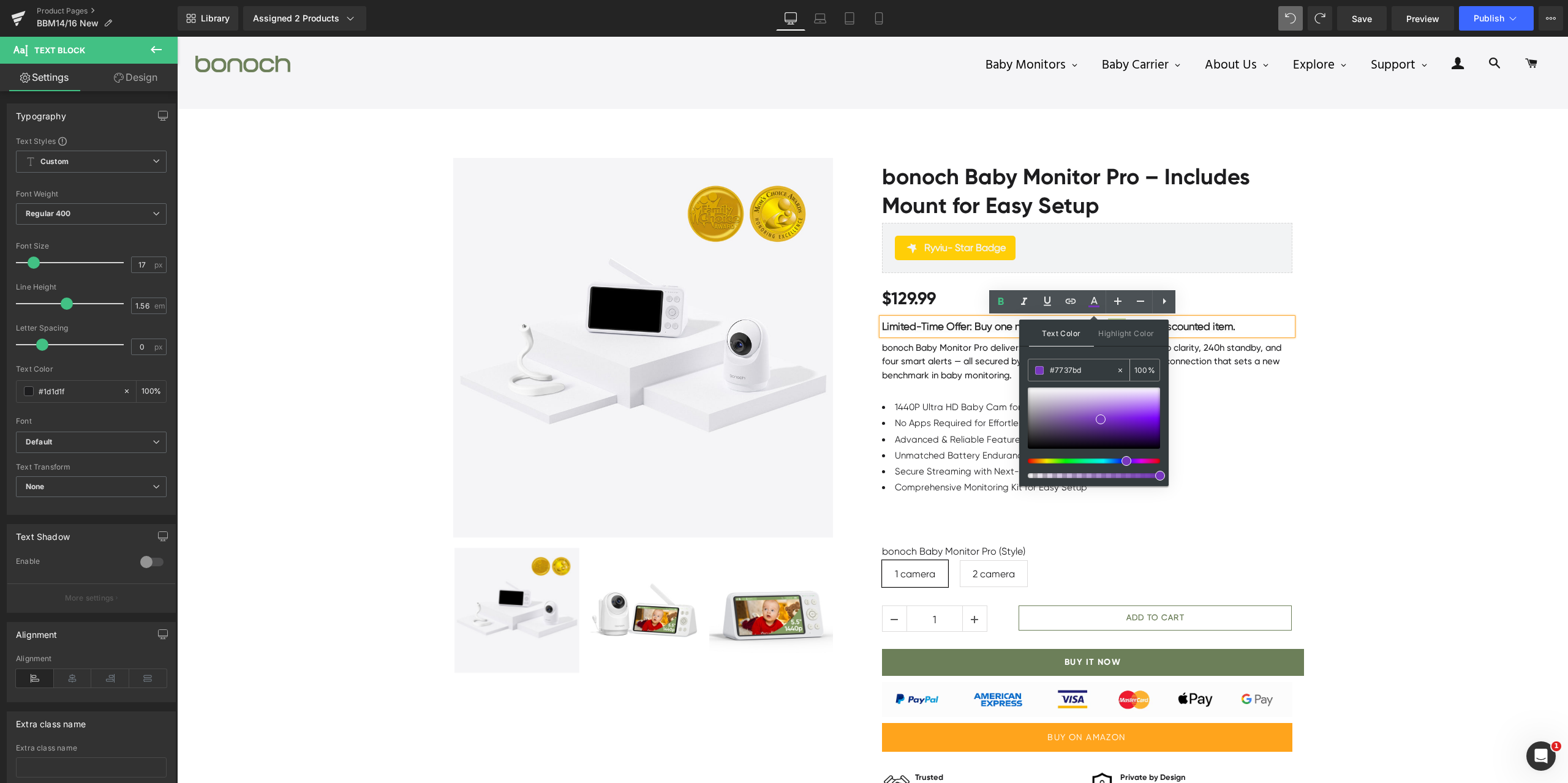
click at [1082, 362] on div "#7737bd" at bounding box center [1072, 370] width 87 height 22
click at [1081, 372] on input "#7737bd" at bounding box center [1083, 371] width 66 height 14
click at [957, 324] on span "Limited-Time Offer: Buy one now and save up to" at bounding box center [995, 326] width 226 height 12
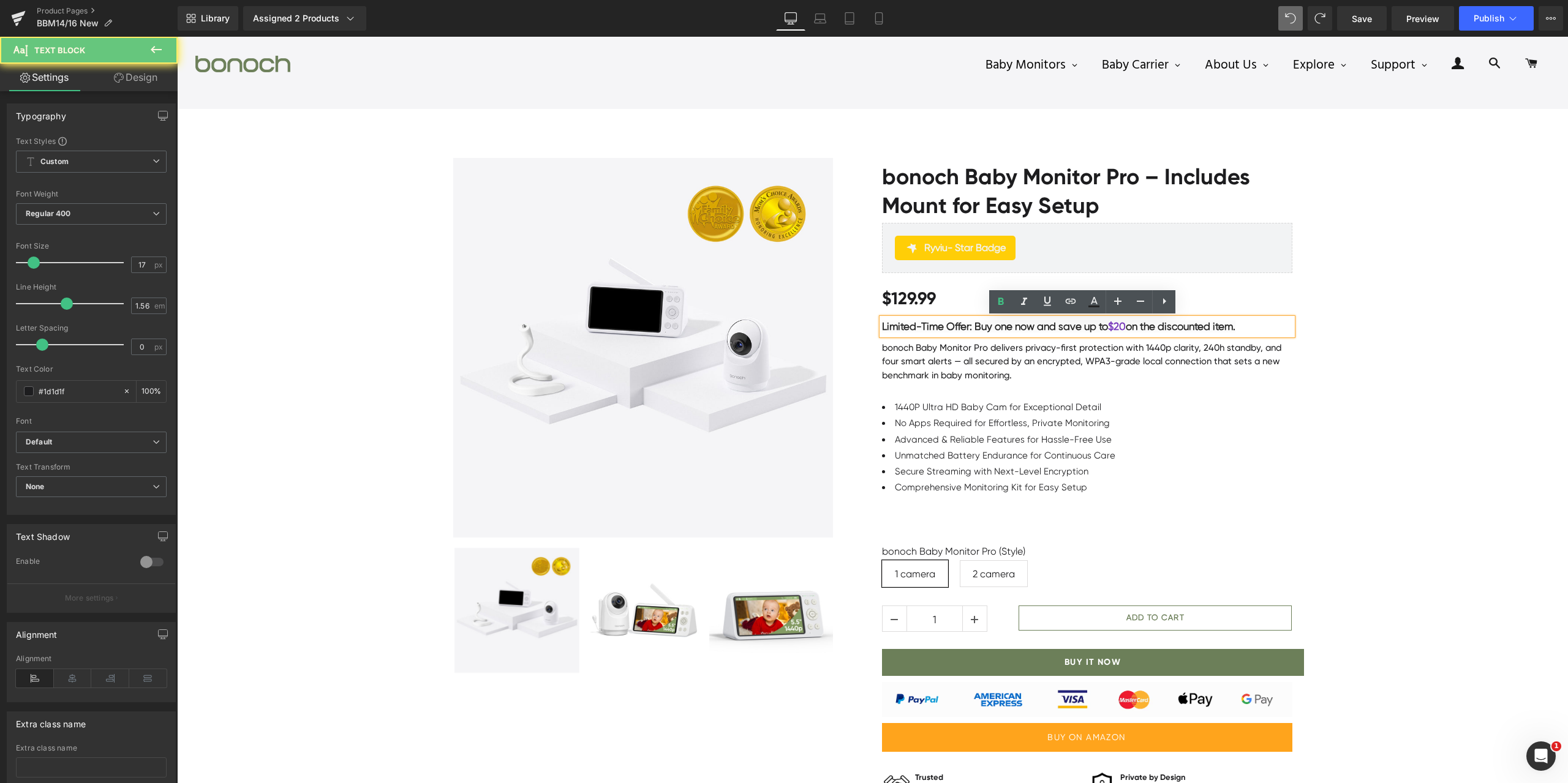
click at [944, 326] on span "Limited-Time Offer: Buy one now and save up to" at bounding box center [995, 326] width 226 height 12
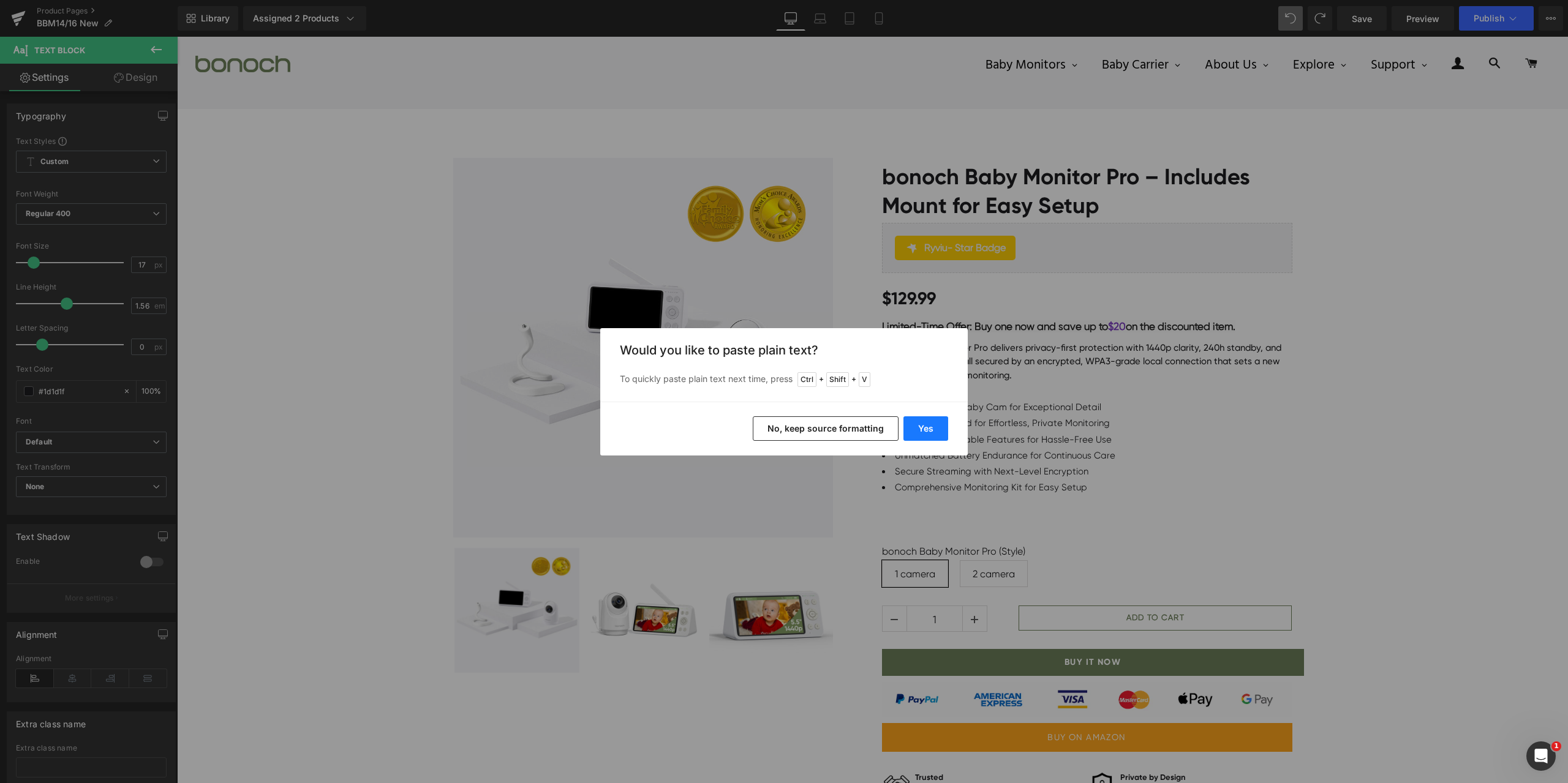
click at [934, 426] on button "Yes" at bounding box center [926, 429] width 45 height 25
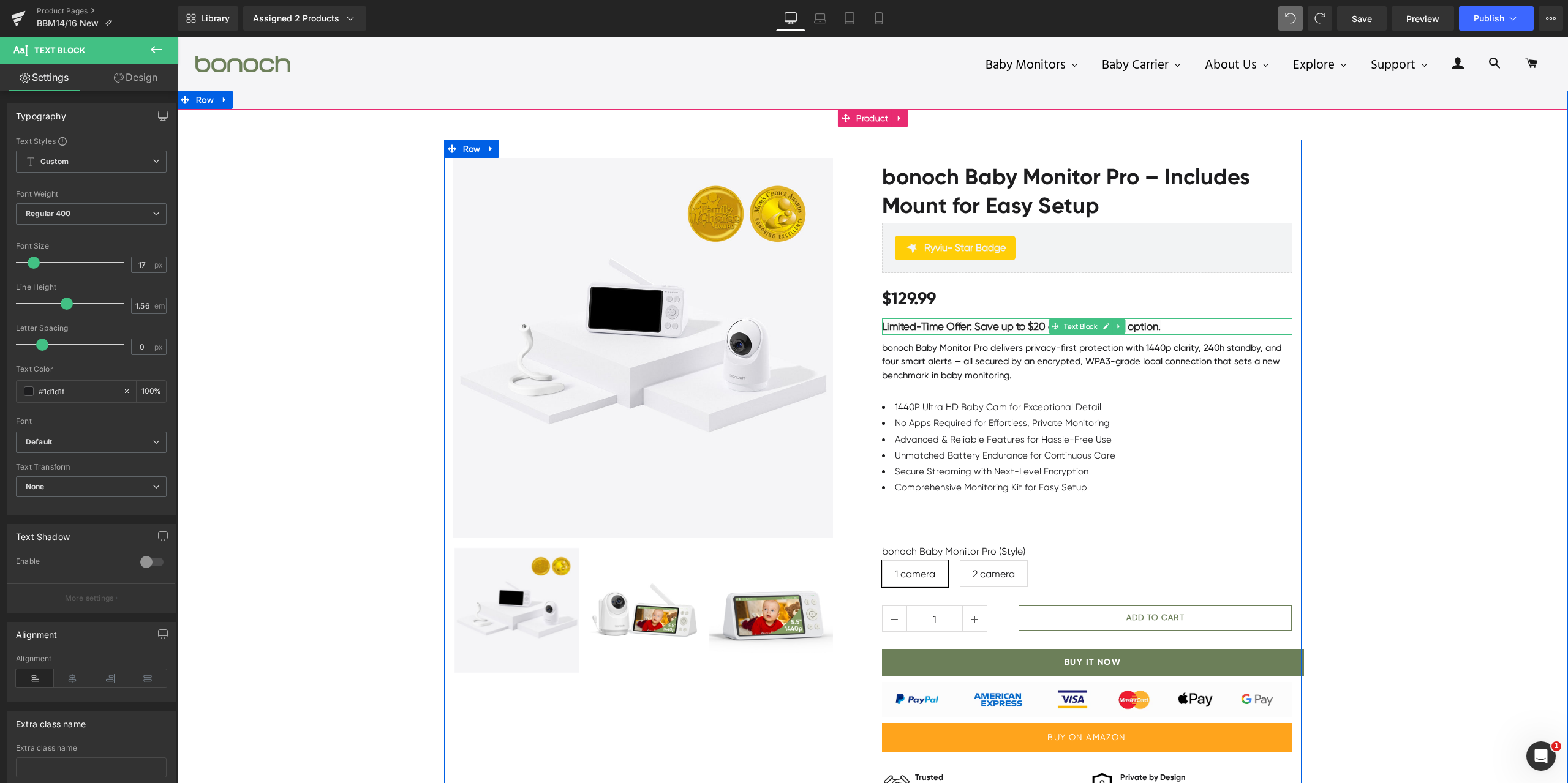
click at [1039, 327] on span "Limited-Time Offer: Save up to $20 on the 1-camera option." at bounding box center [1021, 326] width 279 height 12
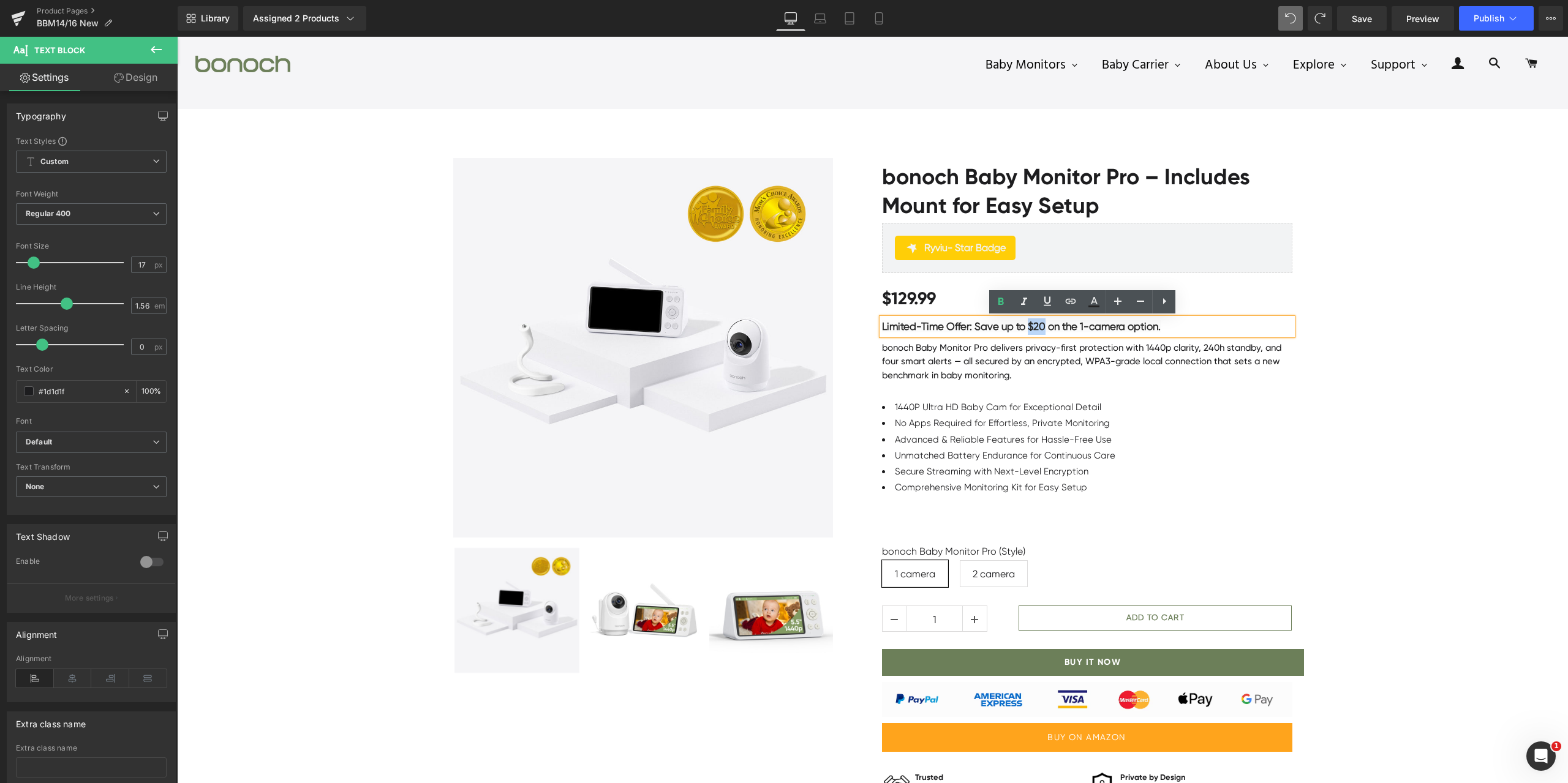
drag, startPoint x: 1027, startPoint y: 327, endPoint x: 1040, endPoint y: 326, distance: 13.0
click at [1040, 326] on span "Limited-Time Offer: Save up to $20 on the 1-camera option." at bounding box center [1021, 326] width 279 height 12
click at [1092, 301] on icon at bounding box center [1094, 302] width 15 height 15
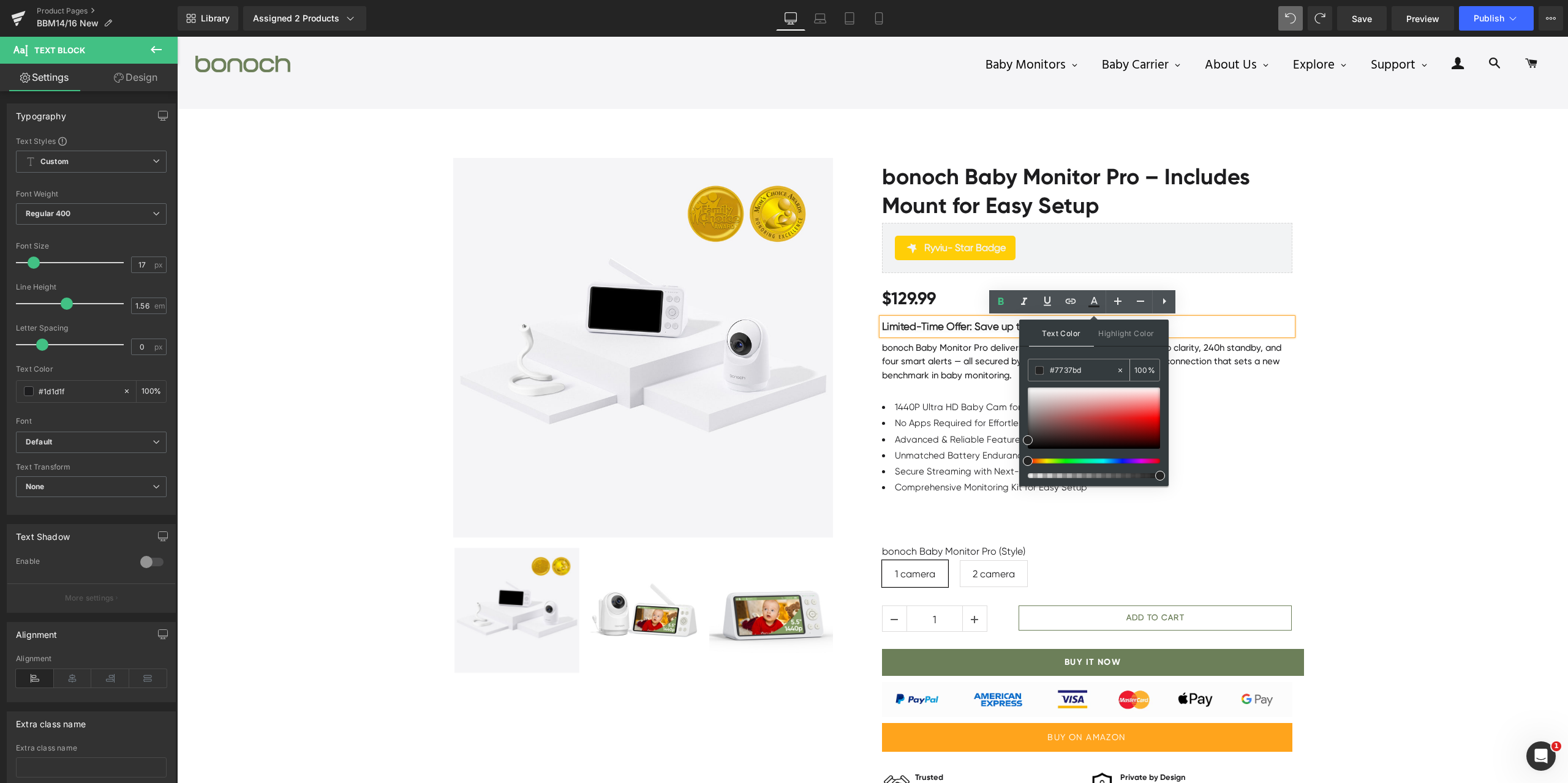
click at [1087, 365] on input "#7737bd" at bounding box center [1083, 371] width 66 height 14
paste input "7737bd"
type input "#7737bd"
click at [1144, 367] on input "100" at bounding box center [1141, 370] width 14 height 14
type input "100"
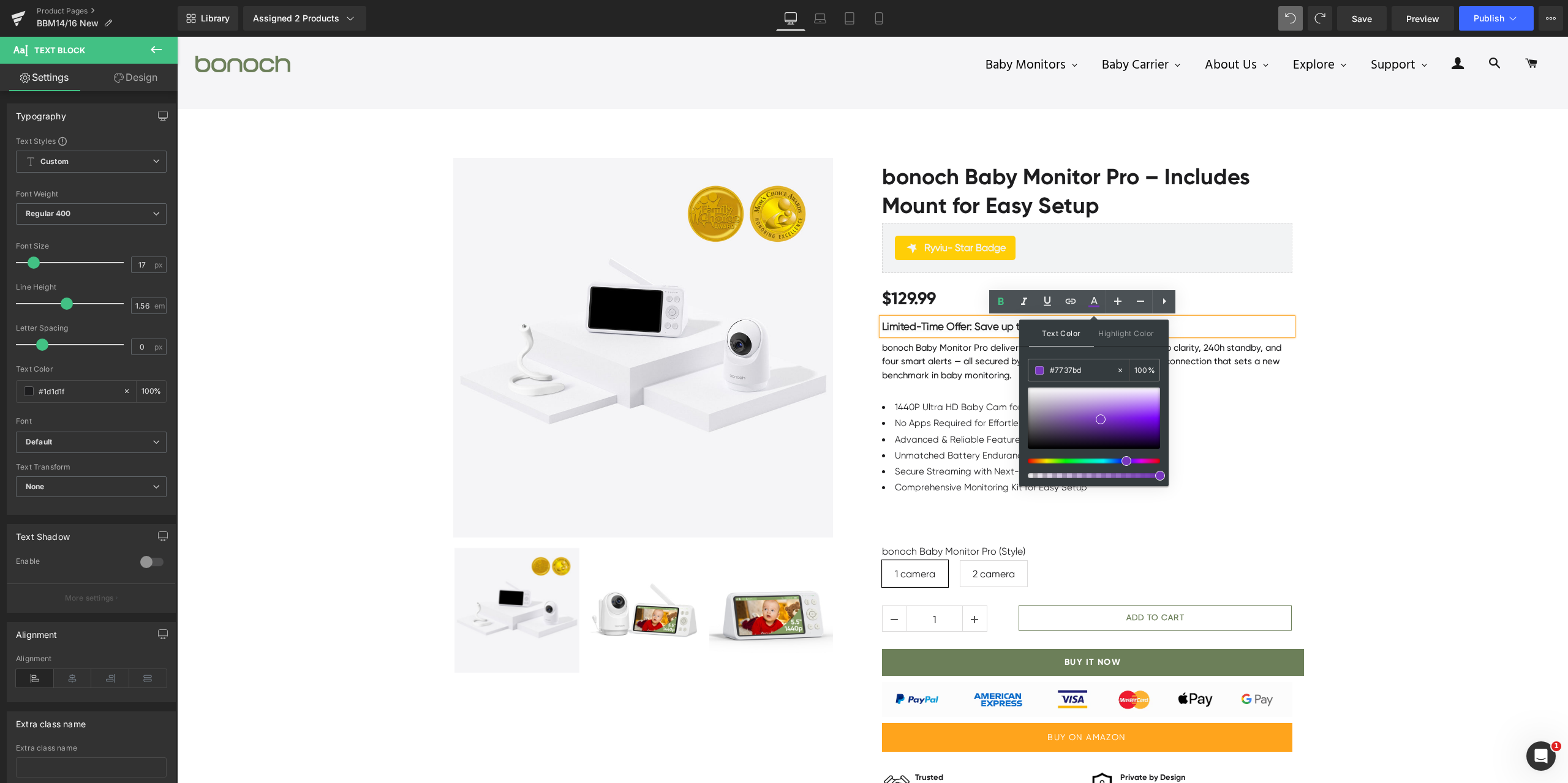
click at [1439, 403] on div "Sale Off (P) Image" at bounding box center [873, 501] width 1392 height 722
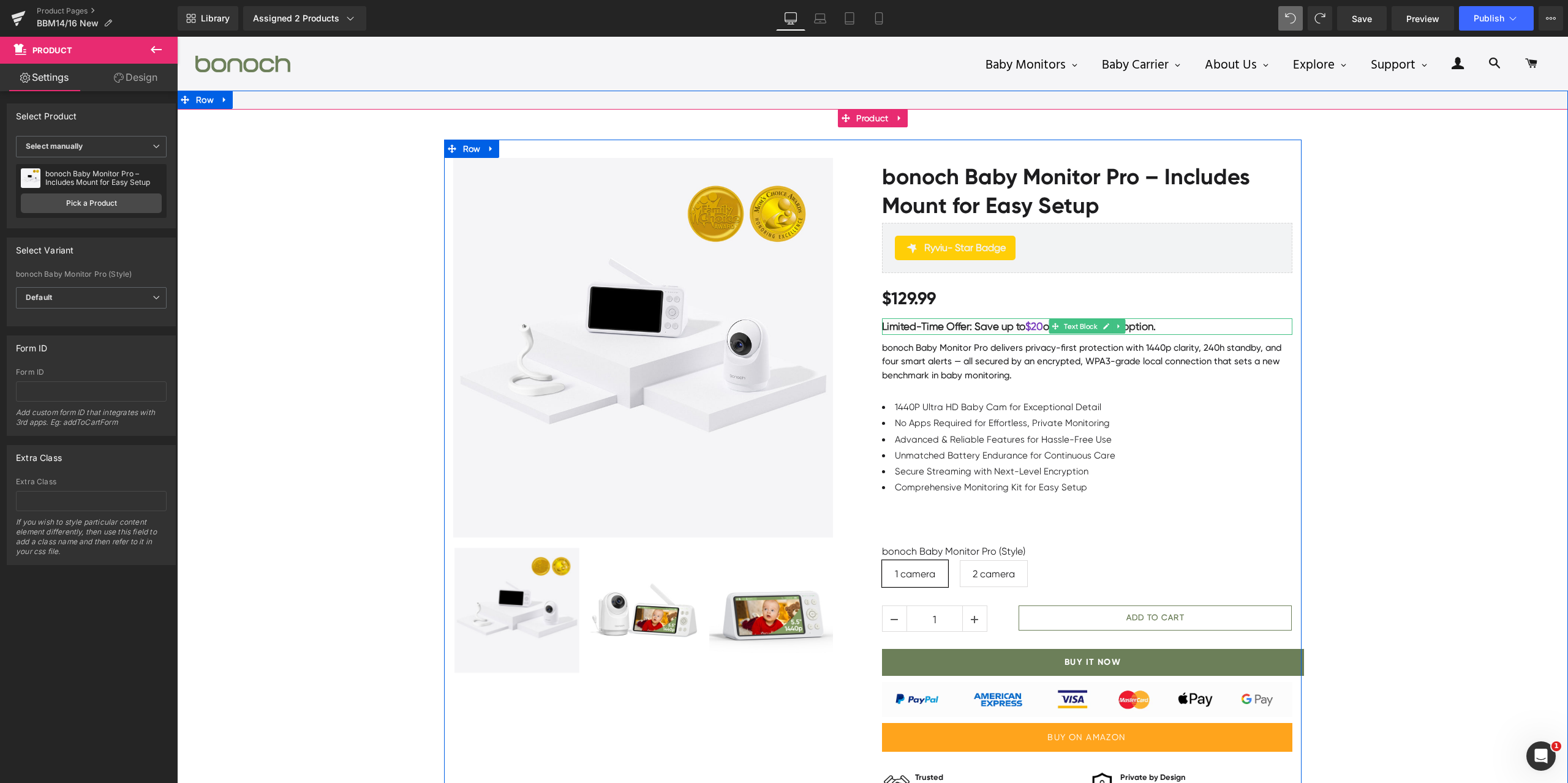
click at [1027, 322] on span "$20" at bounding box center [1034, 326] width 18 height 12
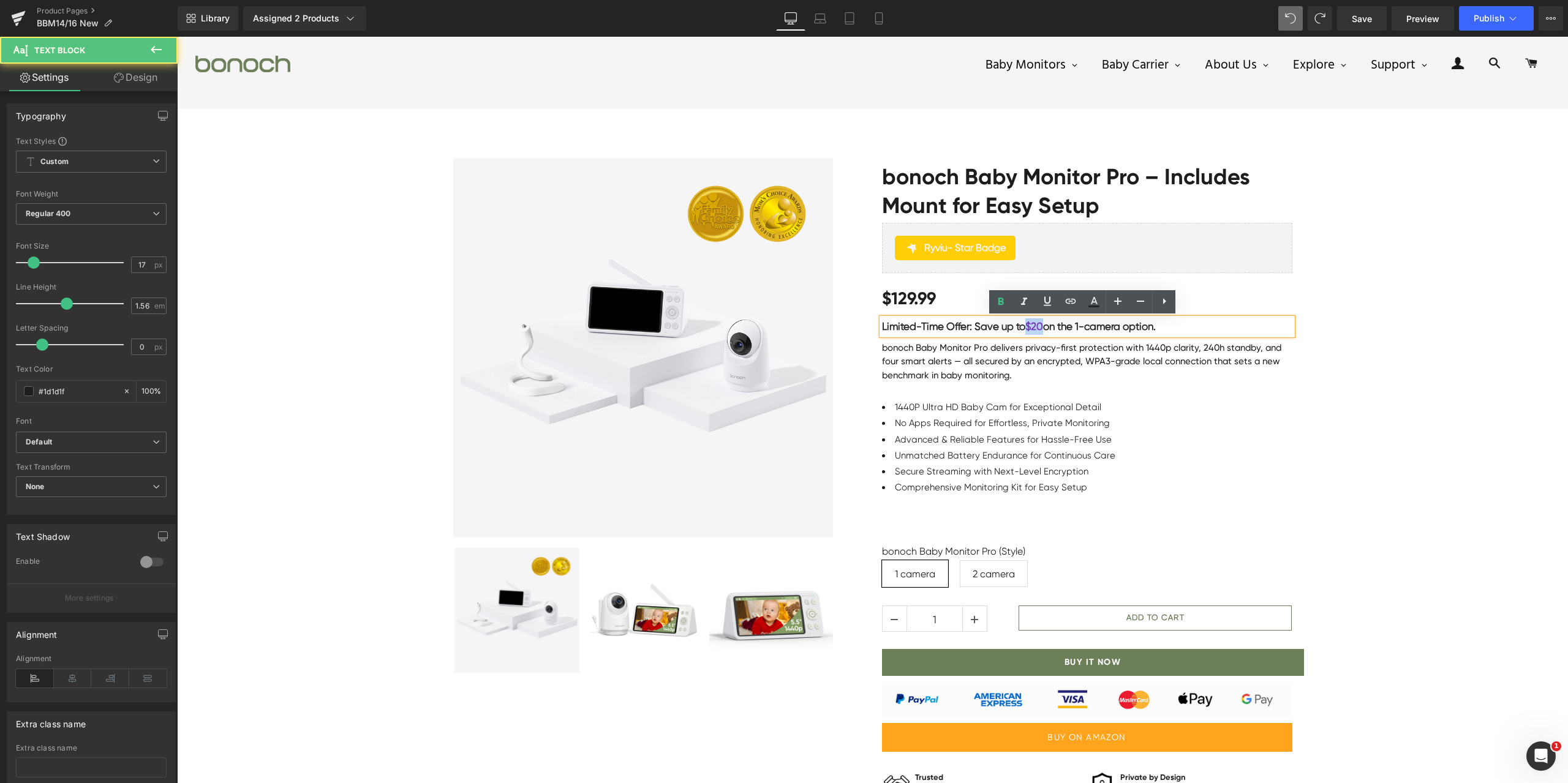
drag, startPoint x: 1027, startPoint y: 324, endPoint x: 1041, endPoint y: 324, distance: 14.0
click at [1041, 324] on span "$20" at bounding box center [1034, 326] width 18 height 12
click at [1484, 300] on div "Sale Off (P) Image" at bounding box center [873, 501] width 1392 height 722
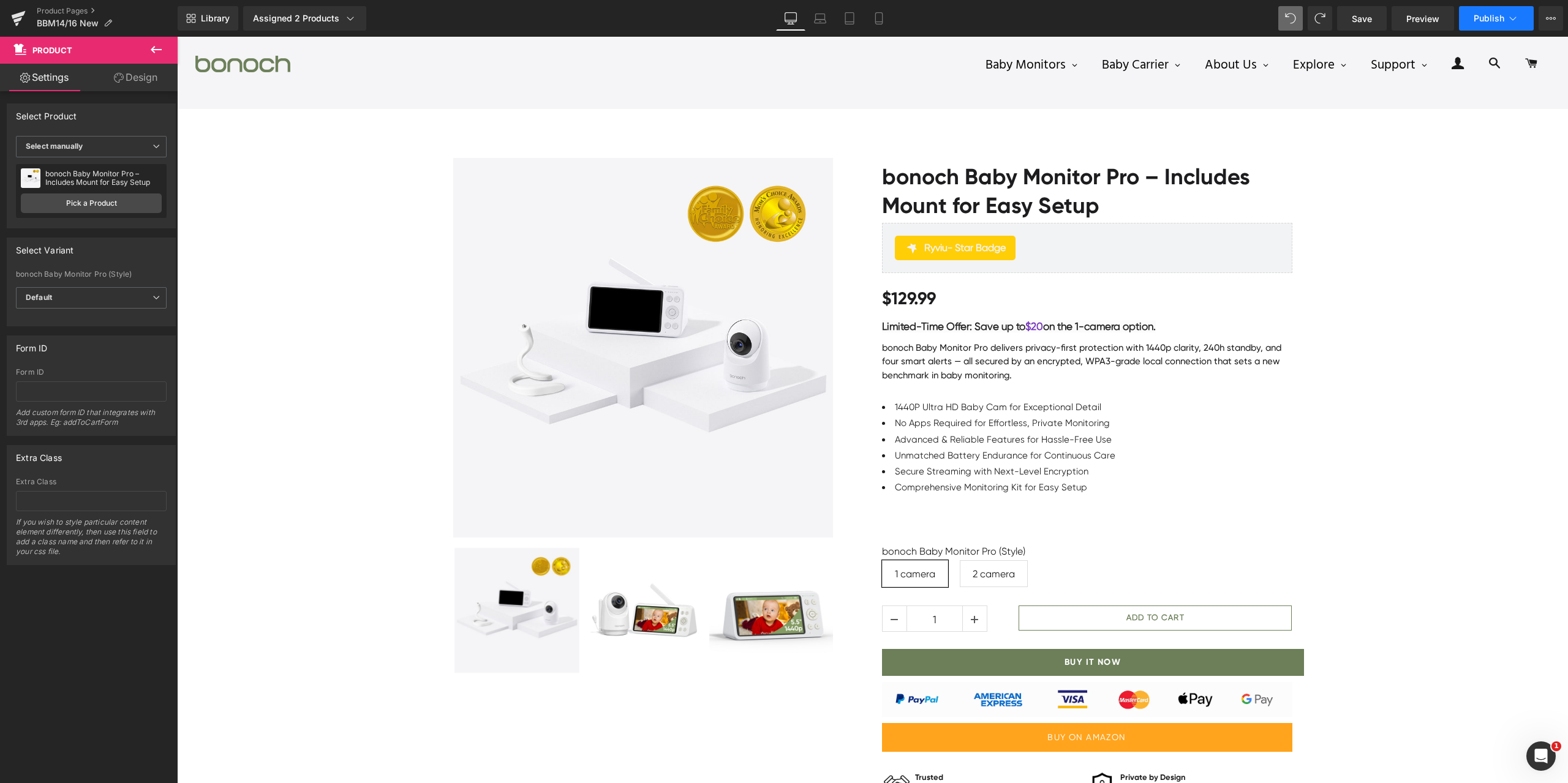
click at [1486, 24] on button "Publish" at bounding box center [1496, 19] width 75 height 25
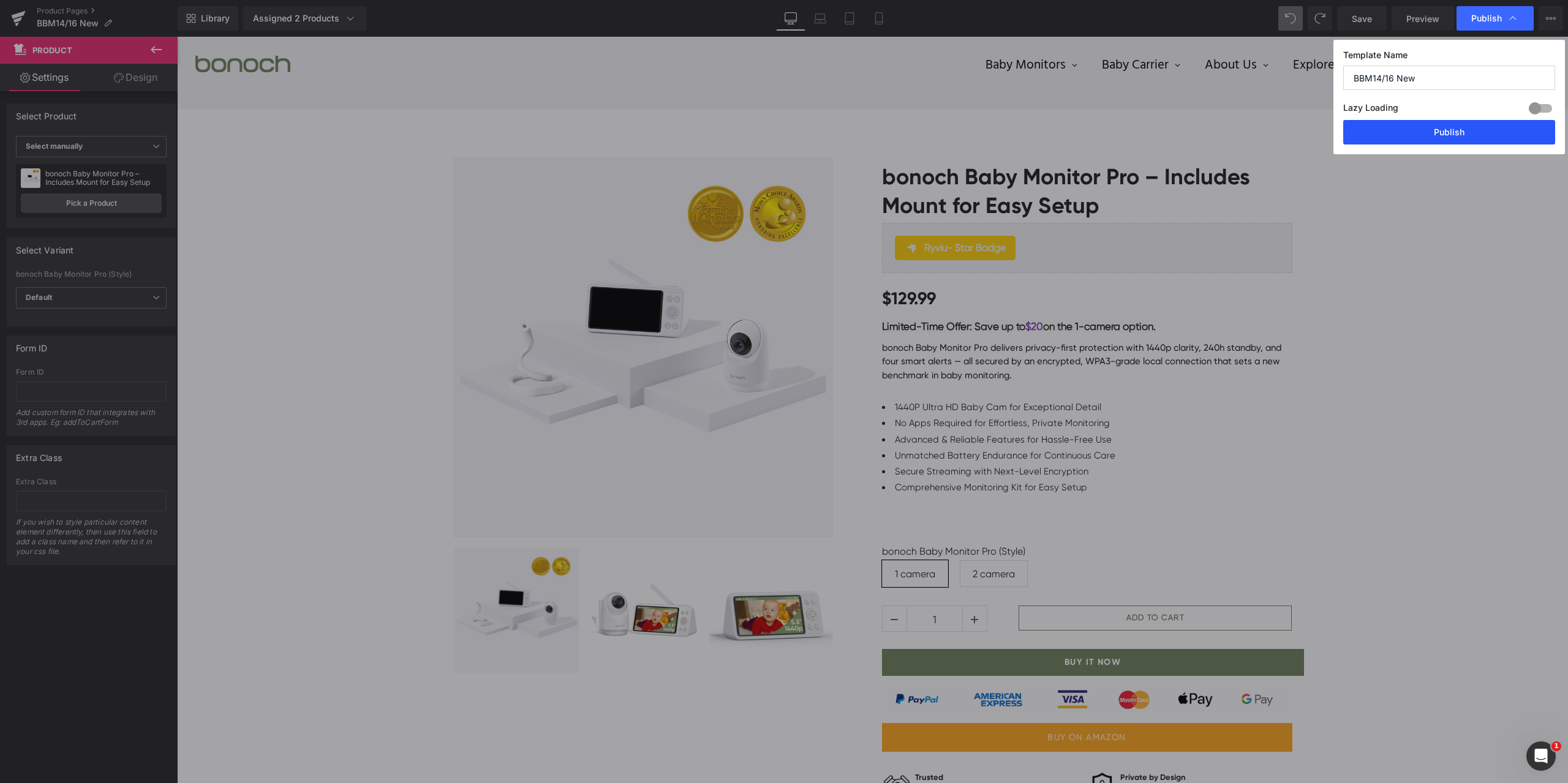
click at [1427, 129] on button "Publish" at bounding box center [1449, 132] width 212 height 25
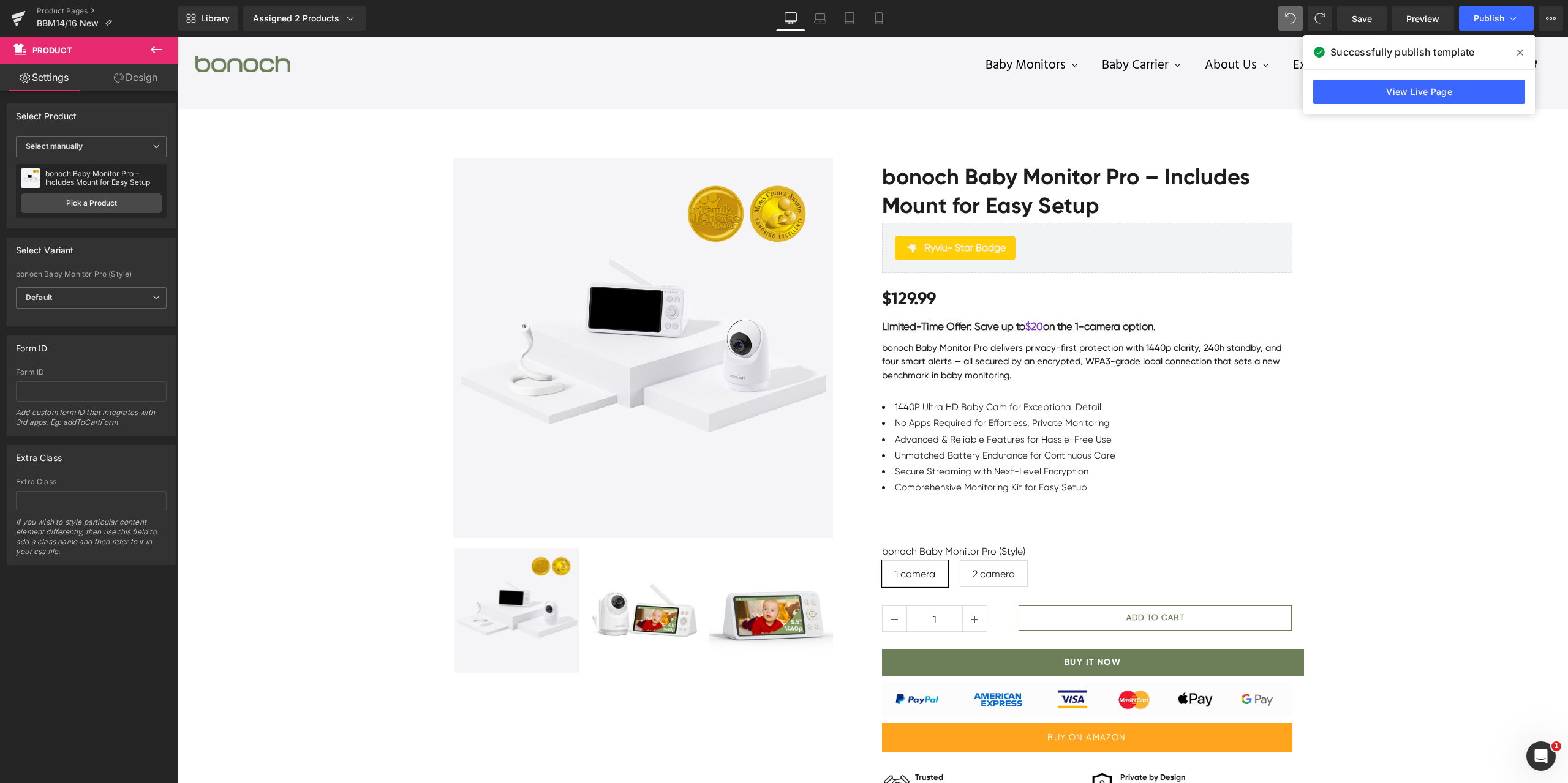
click at [1517, 53] on icon at bounding box center [1520, 53] width 6 height 10
click at [61, 9] on link "Product Pages" at bounding box center [107, 11] width 141 height 10
